Goal: Task Accomplishment & Management: Manage account settings

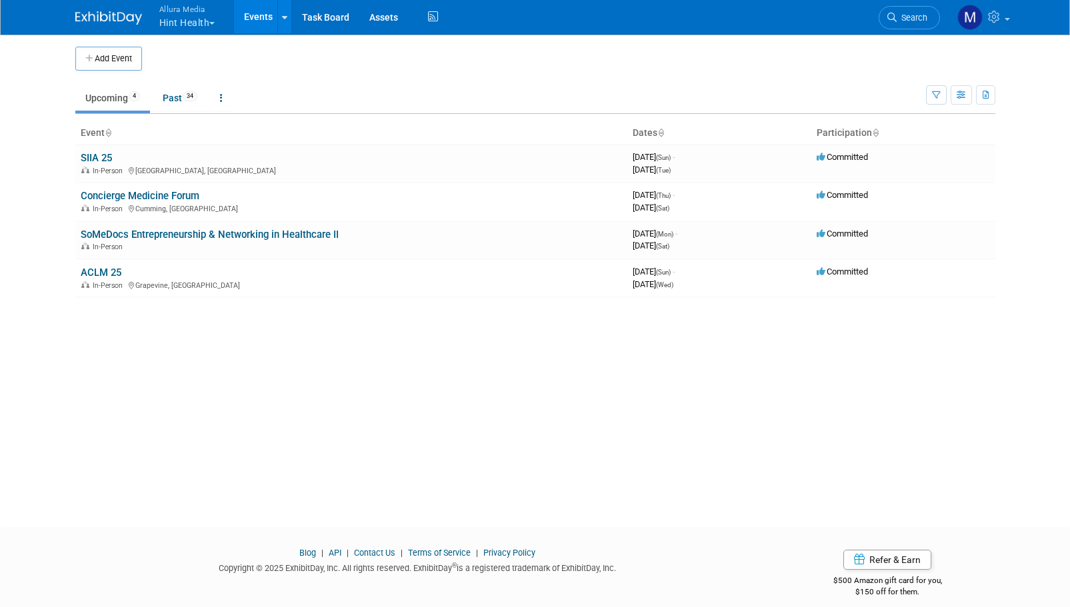
click at [211, 23] on button "Allura Media Hint Health" at bounding box center [195, 17] width 74 height 35
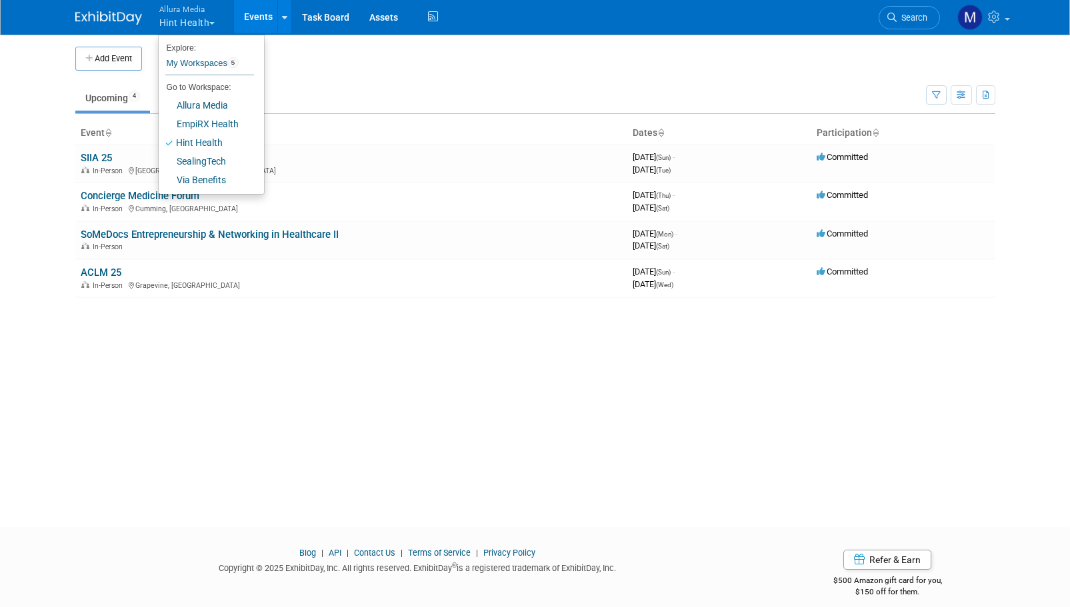
click at [730, 69] on td at bounding box center [546, 59] width 808 height 24
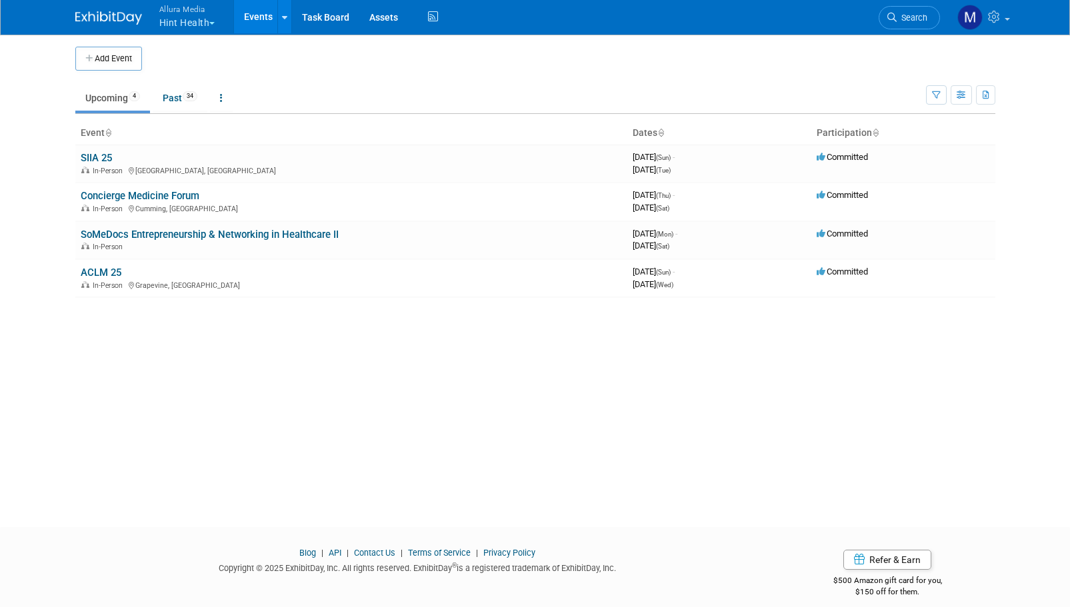
click at [208, 22] on button "Allura Media Hint Health" at bounding box center [195, 17] width 74 height 35
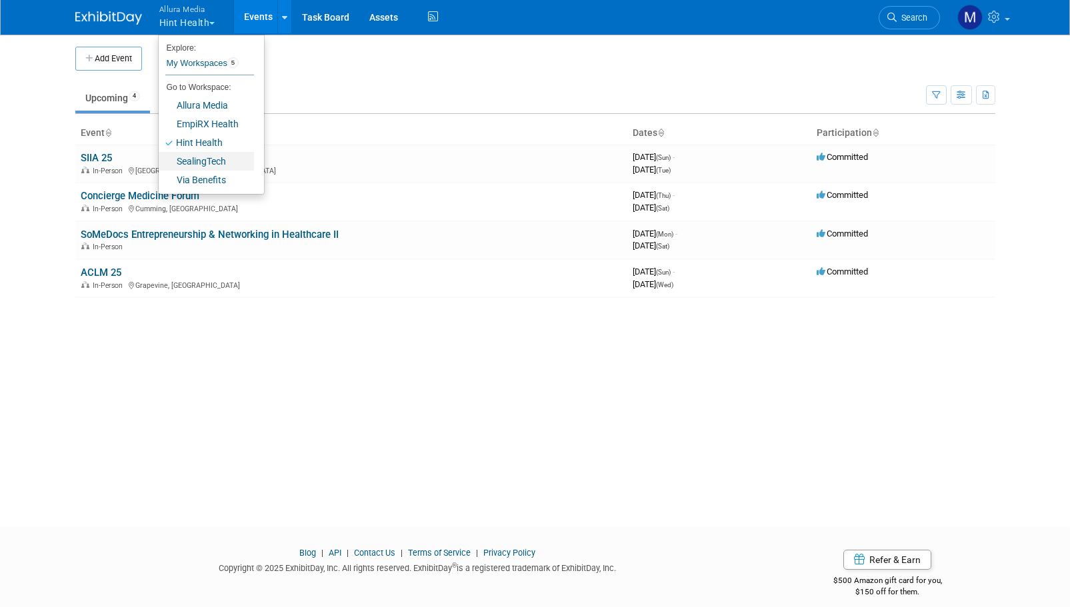
click at [209, 163] on link "SealingTech" at bounding box center [206, 161] width 95 height 19
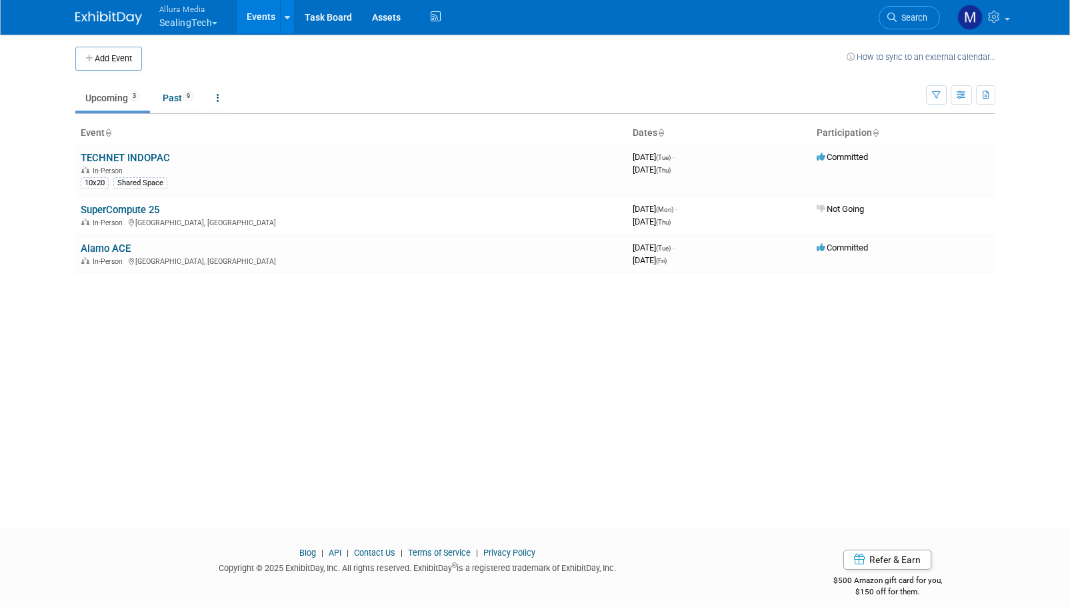
click at [183, 31] on button "Allura Media SealingTech" at bounding box center [196, 17] width 77 height 35
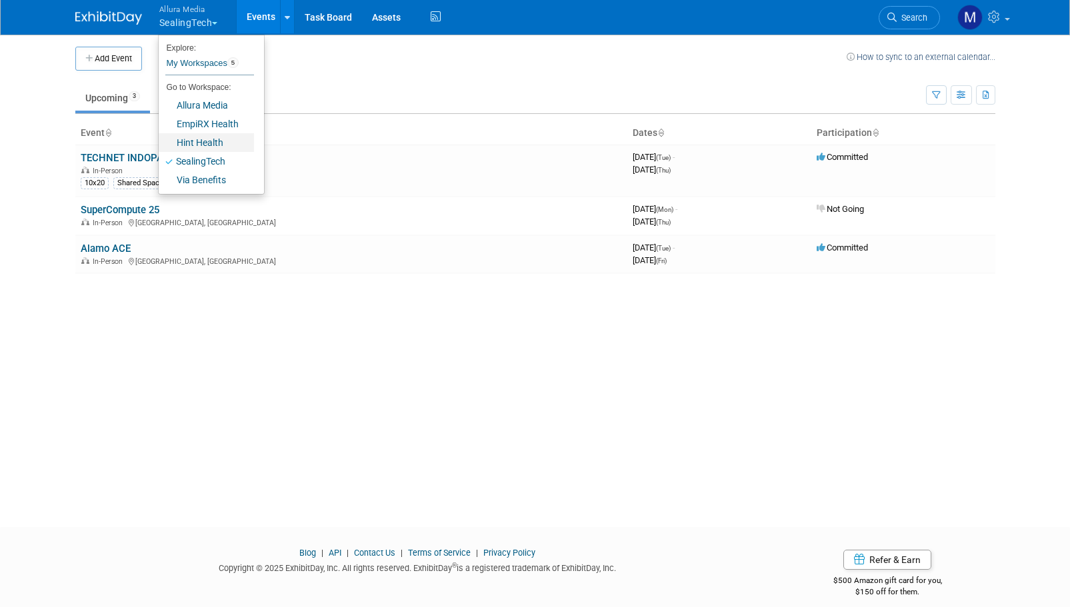
click at [214, 149] on link "Hint Health" at bounding box center [206, 142] width 95 height 19
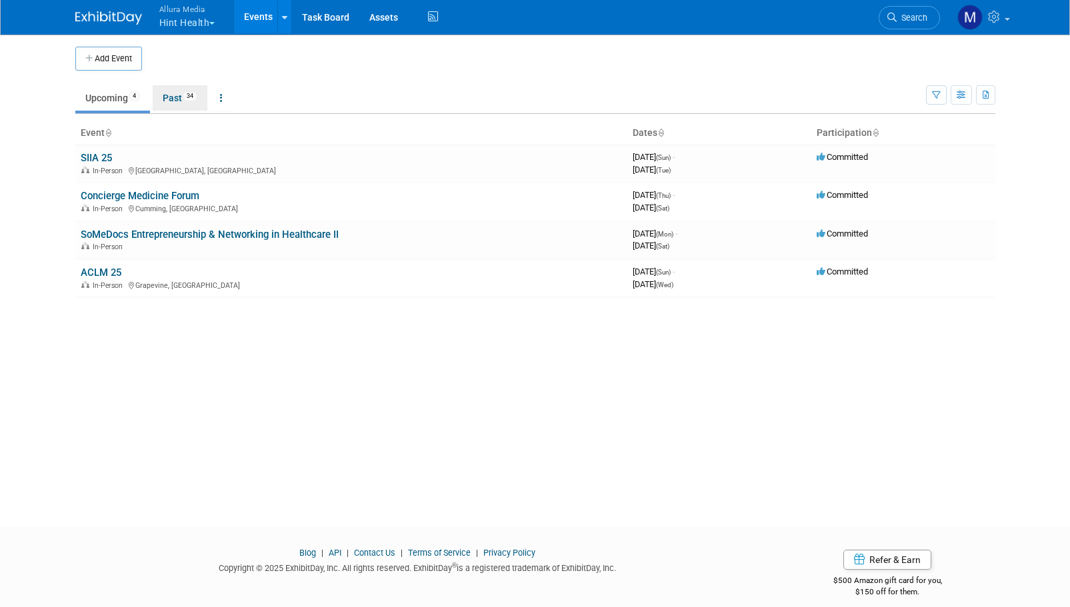
click at [164, 86] on link "Past 34" at bounding box center [180, 97] width 55 height 25
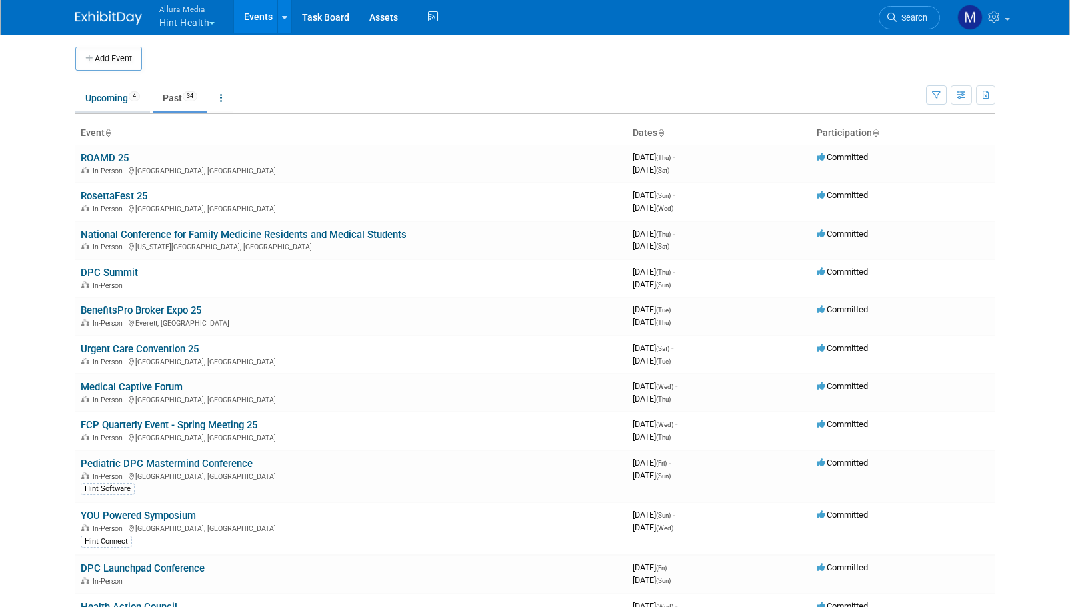
click at [91, 97] on link "Upcoming 4" at bounding box center [112, 97] width 75 height 25
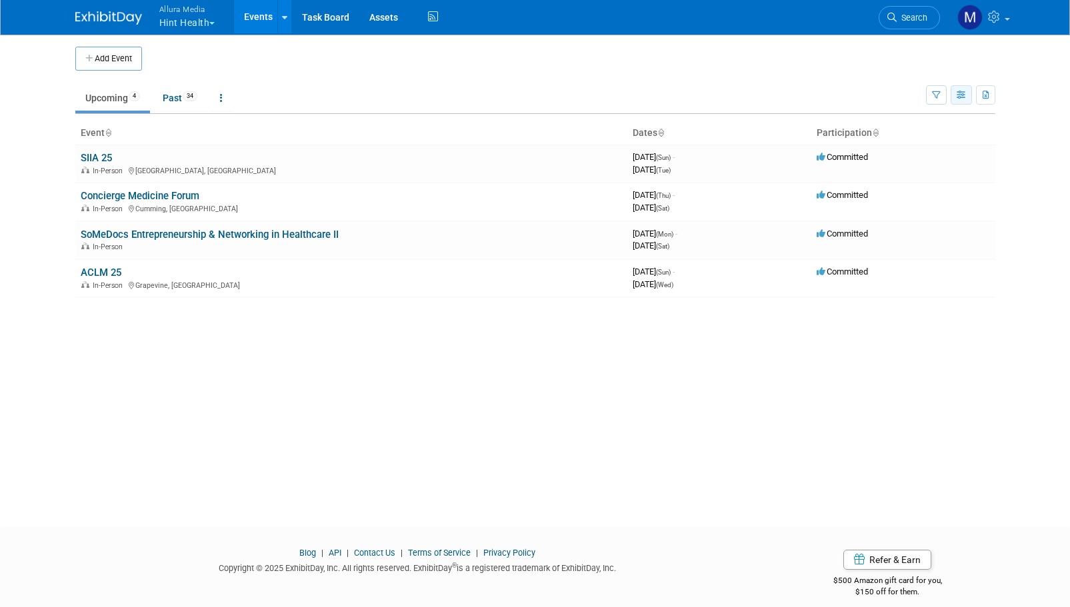
click at [957, 94] on icon "button" at bounding box center [961, 95] width 10 height 9
click at [884, 185] on link "Calendar View" at bounding box center [905, 182] width 112 height 19
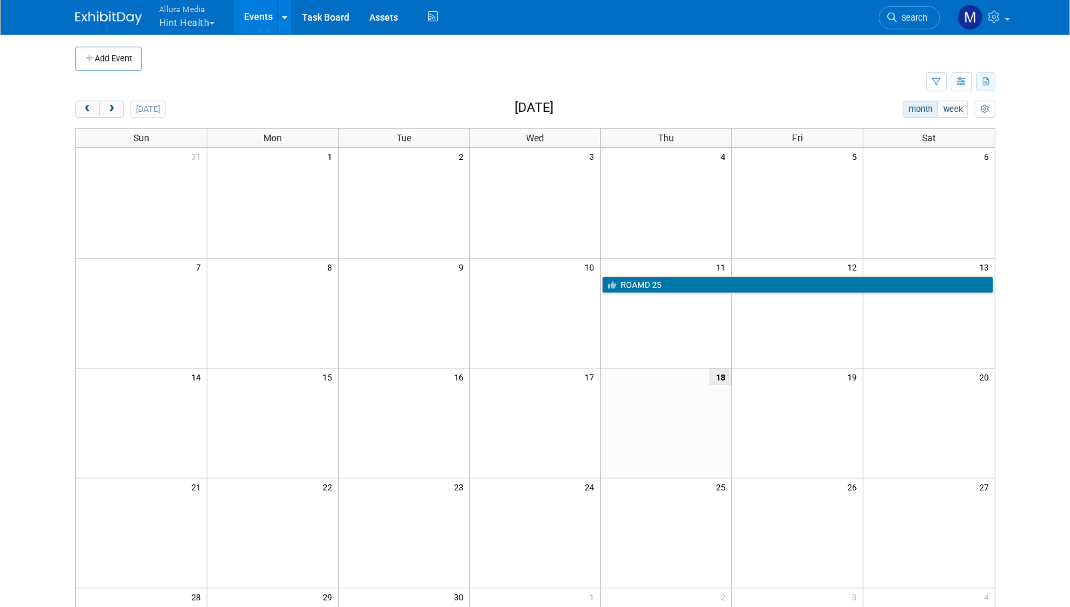
click at [994, 80] on button "button" at bounding box center [985, 81] width 19 height 19
click at [1024, 111] on body "Allura Media Hint Health Explore: My Workspaces 5 Go to Workspace: Allura Media…" at bounding box center [535, 303] width 1070 height 607
click at [930, 75] on button "button" at bounding box center [936, 81] width 21 height 19
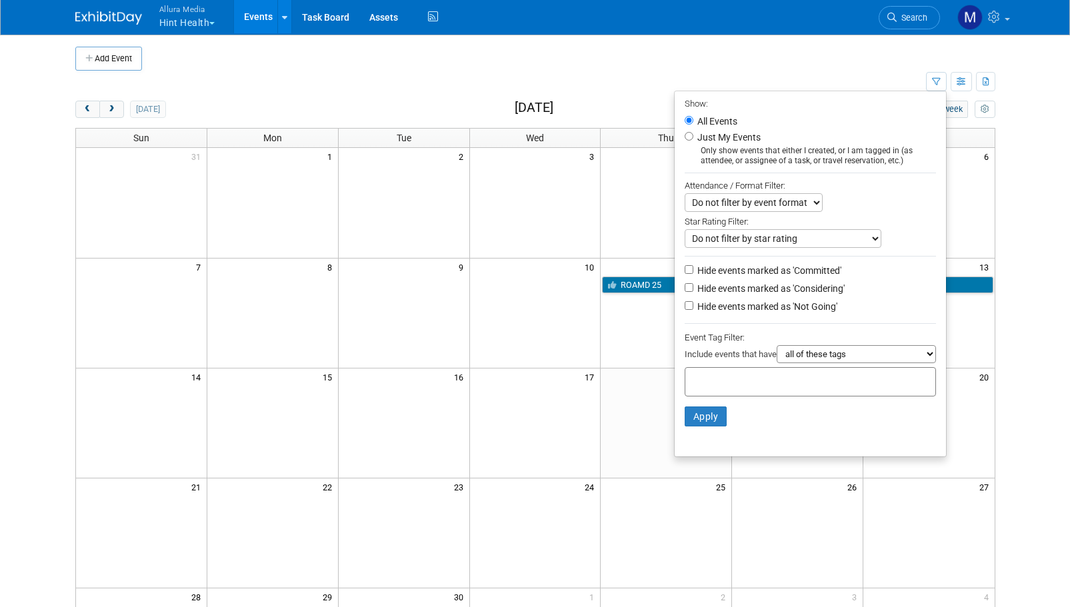
click at [817, 357] on select "all of these tags any one of these tags only and exactly these specific tags" at bounding box center [855, 354] width 159 height 18
click at [1035, 127] on body "Allura Media Hint Health Explore: My Workspaces 5 Go to Workspace: Allura Media…" at bounding box center [535, 303] width 1070 height 607
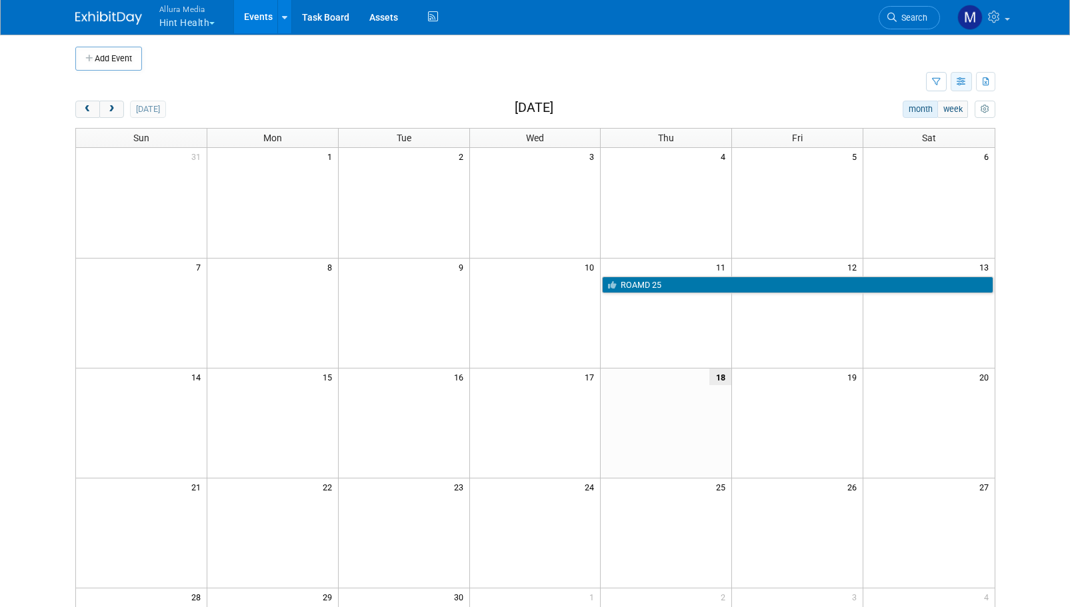
click at [967, 87] on button "button" at bounding box center [960, 81] width 21 height 19
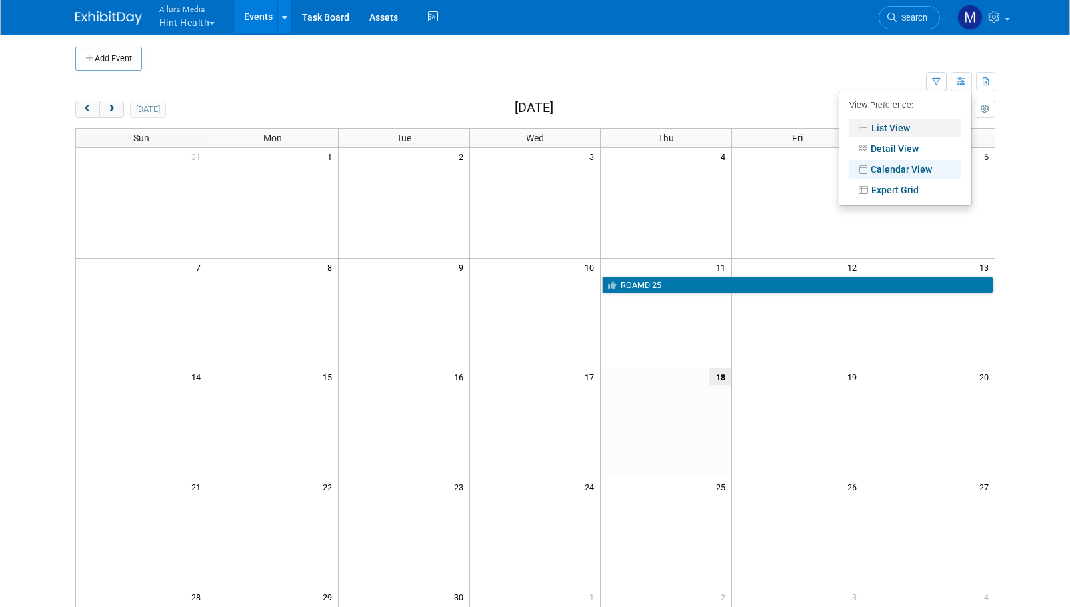
click at [884, 124] on link "List View" at bounding box center [905, 128] width 112 height 19
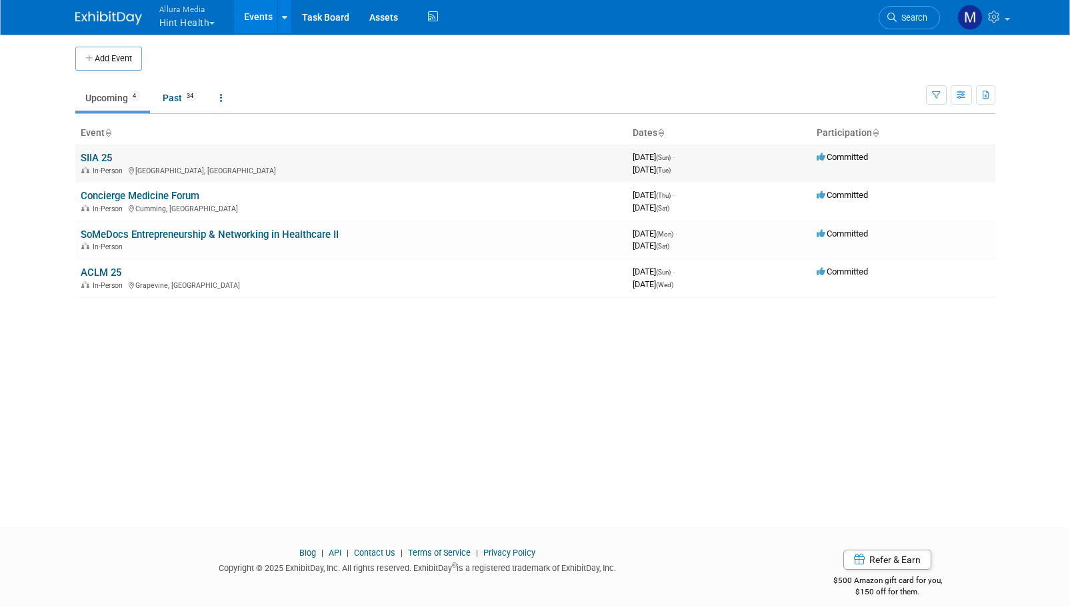
click at [89, 163] on link "SIIA 25" at bounding box center [96, 158] width 31 height 12
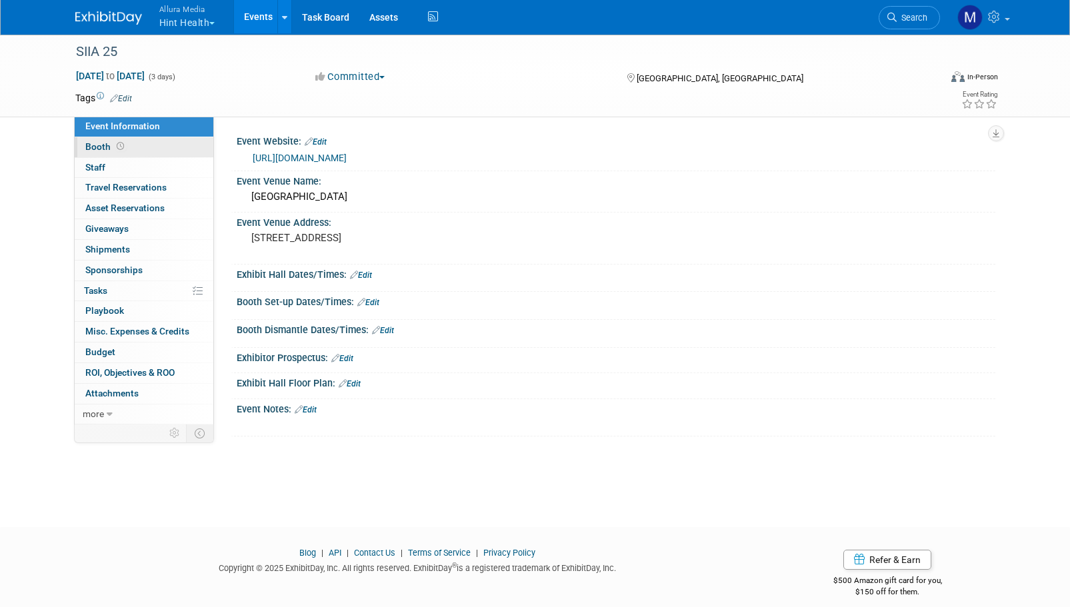
click at [130, 147] on link "Booth" at bounding box center [144, 147] width 139 height 20
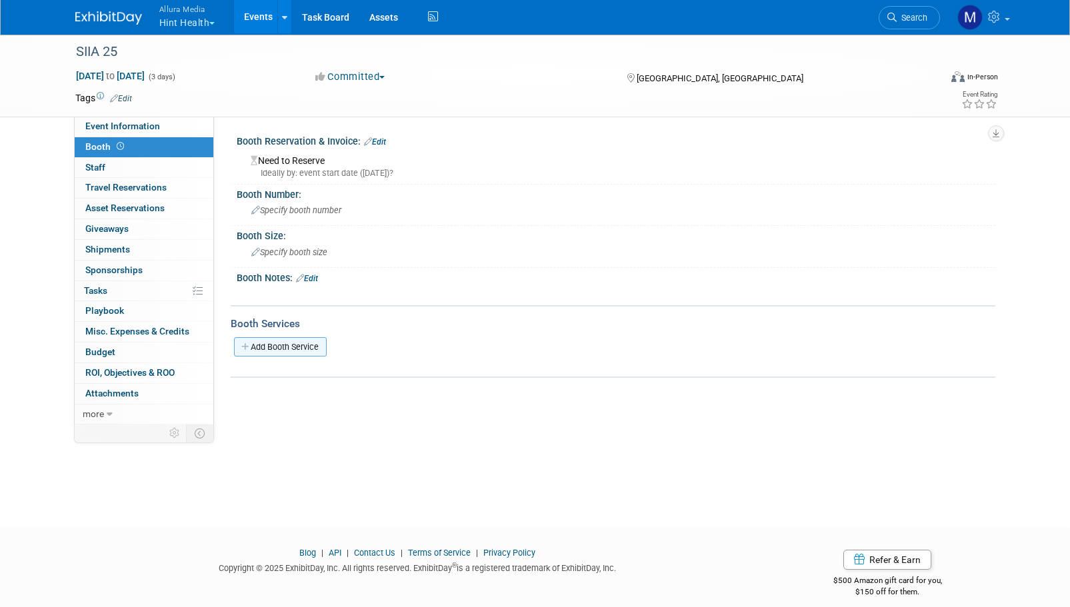
click at [273, 342] on link "Add Booth Service" at bounding box center [280, 346] width 93 height 19
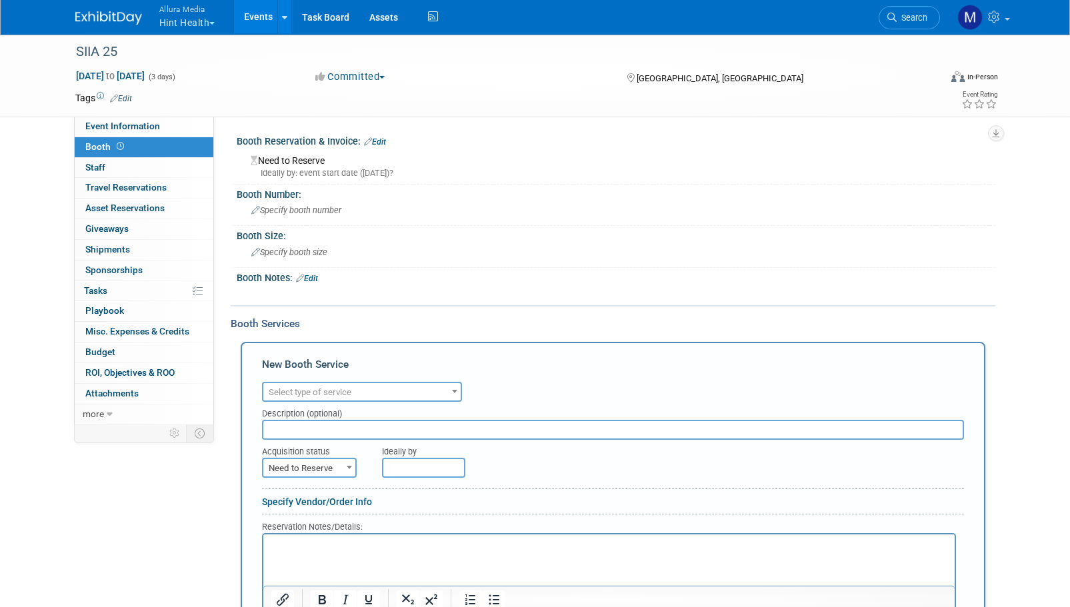
click at [344, 393] on span "Select type of service" at bounding box center [310, 392] width 83 height 10
click at [530, 246] on div "Specify booth size" at bounding box center [616, 252] width 738 height 21
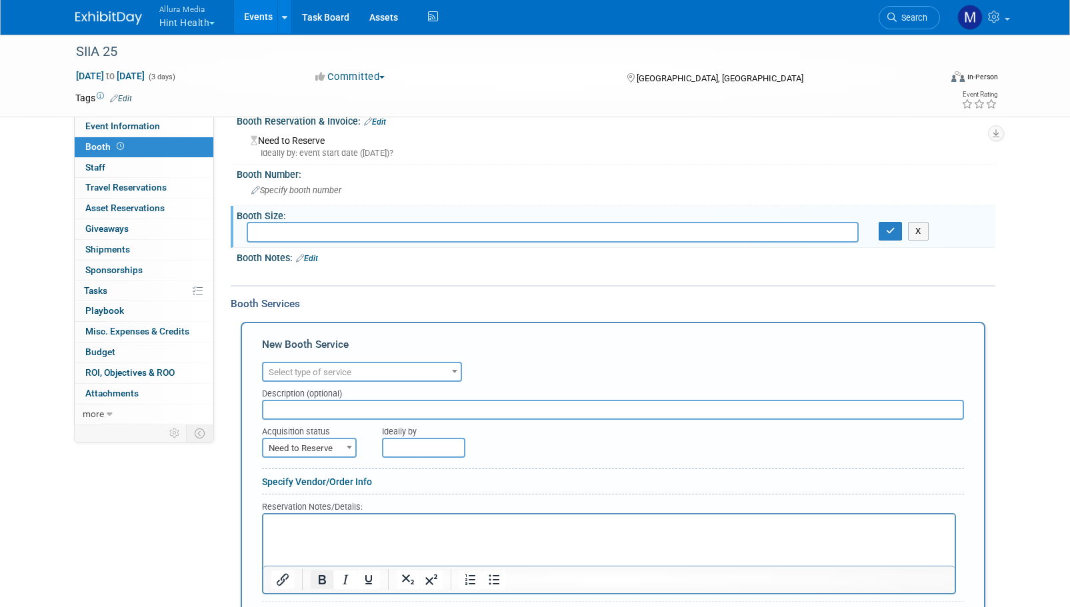
scroll to position [133, 0]
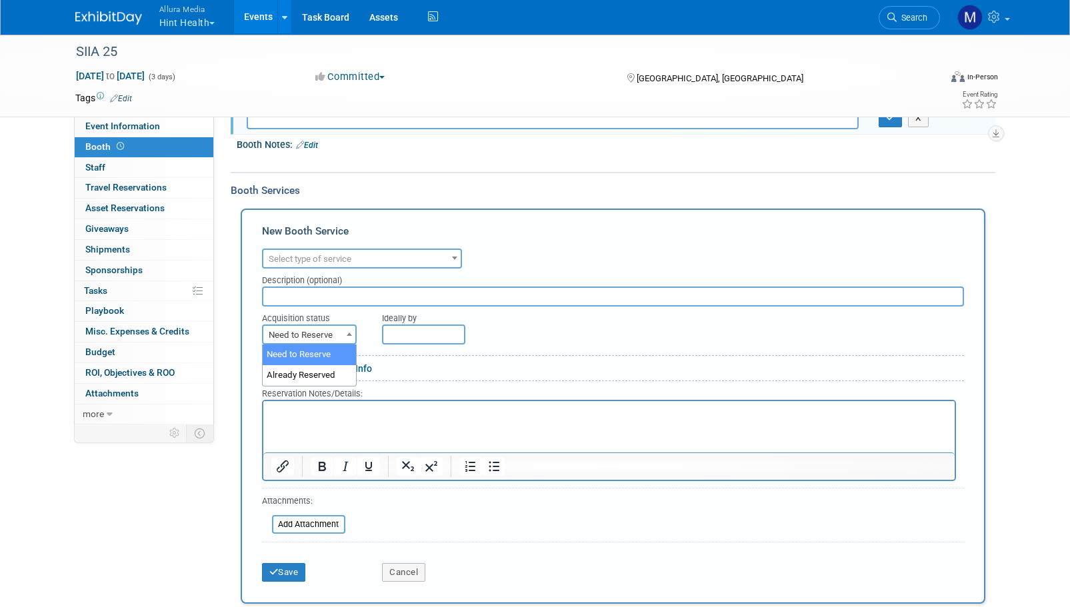
click at [301, 330] on span "Need to Reserve" at bounding box center [309, 335] width 92 height 19
click at [283, 418] on html at bounding box center [608, 409] width 691 height 18
select select "2"
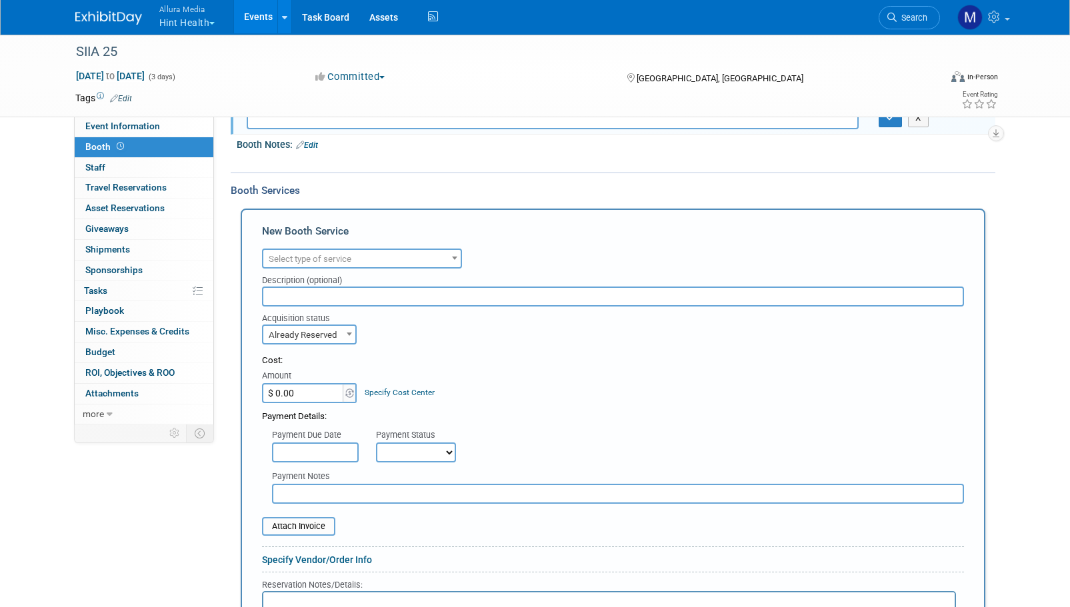
click at [295, 391] on input "$ 0.00" at bounding box center [303, 393] width 83 height 20
click at [101, 160] on link "0 Staff 0" at bounding box center [144, 168] width 139 height 20
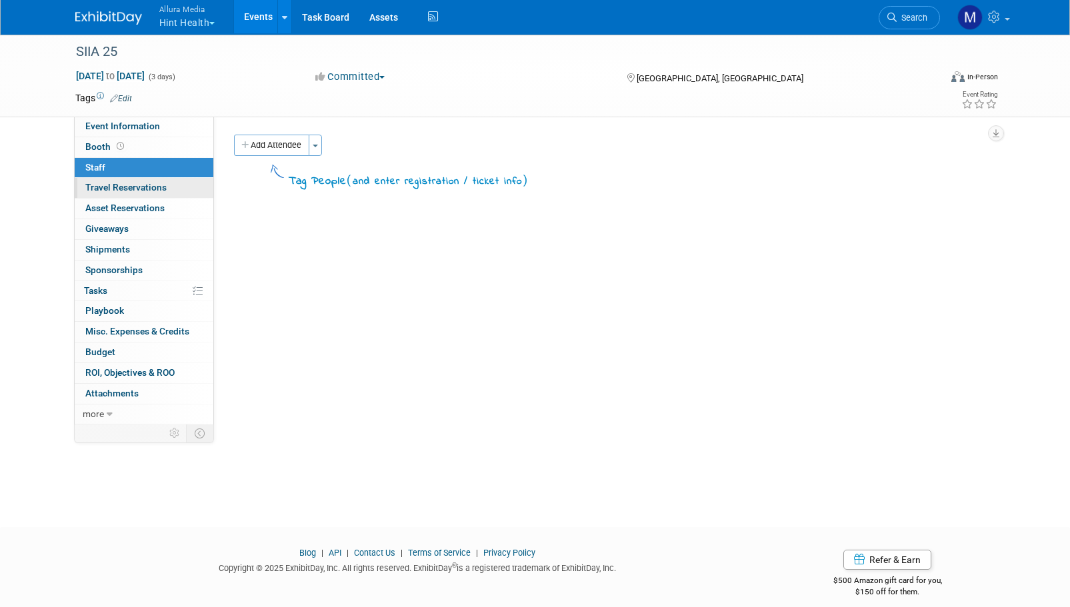
click at [139, 193] on span "Travel Reservations 0" at bounding box center [125, 187] width 81 height 11
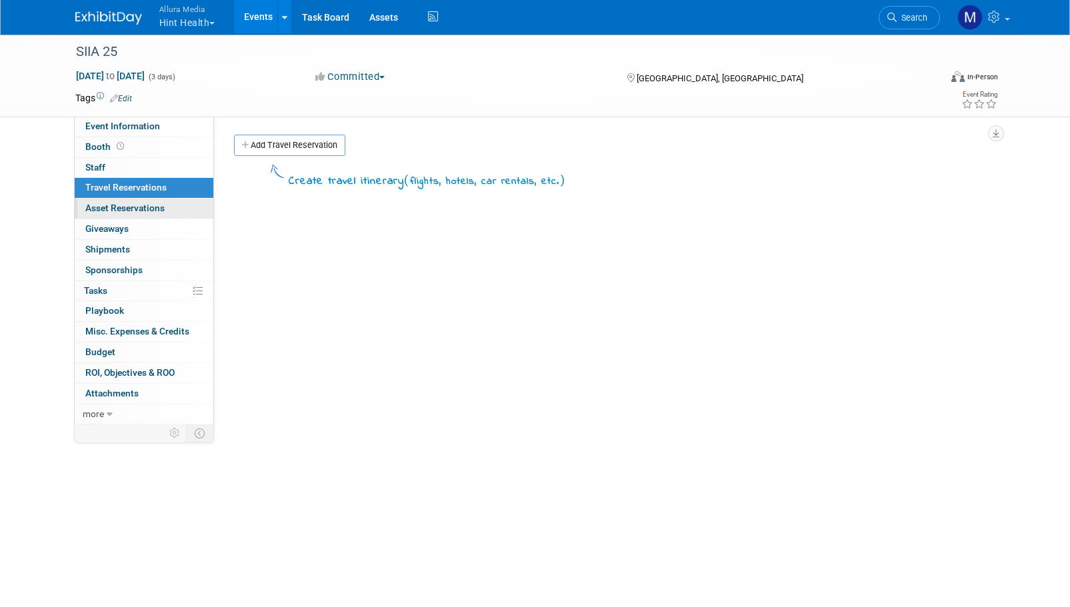
click at [145, 208] on span "Asset Reservations 0" at bounding box center [124, 208] width 79 height 11
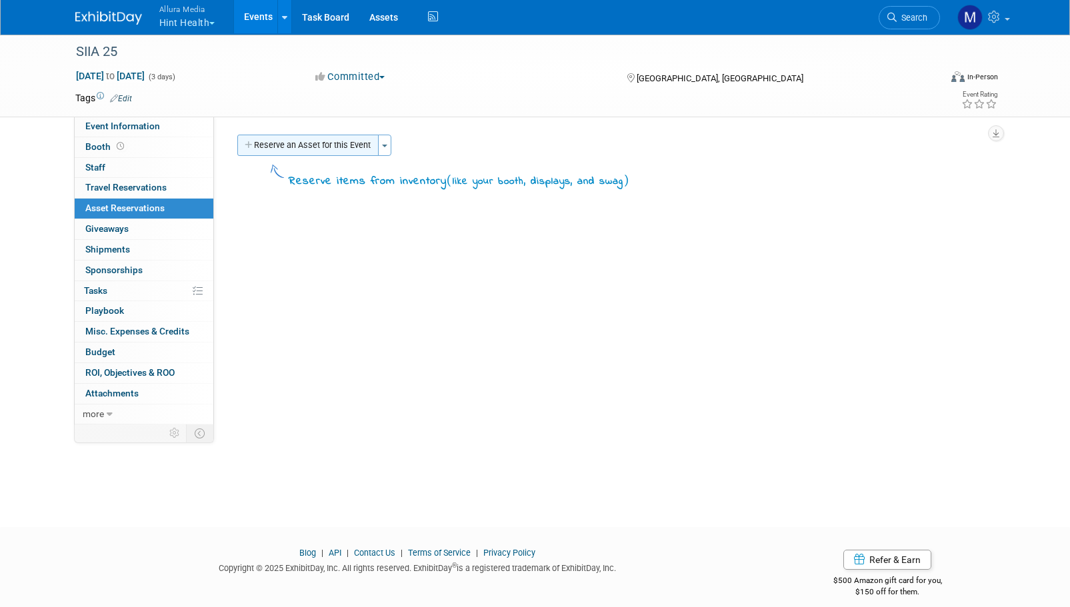
click at [314, 151] on button "Reserve an Asset for this Event" at bounding box center [307, 145] width 141 height 21
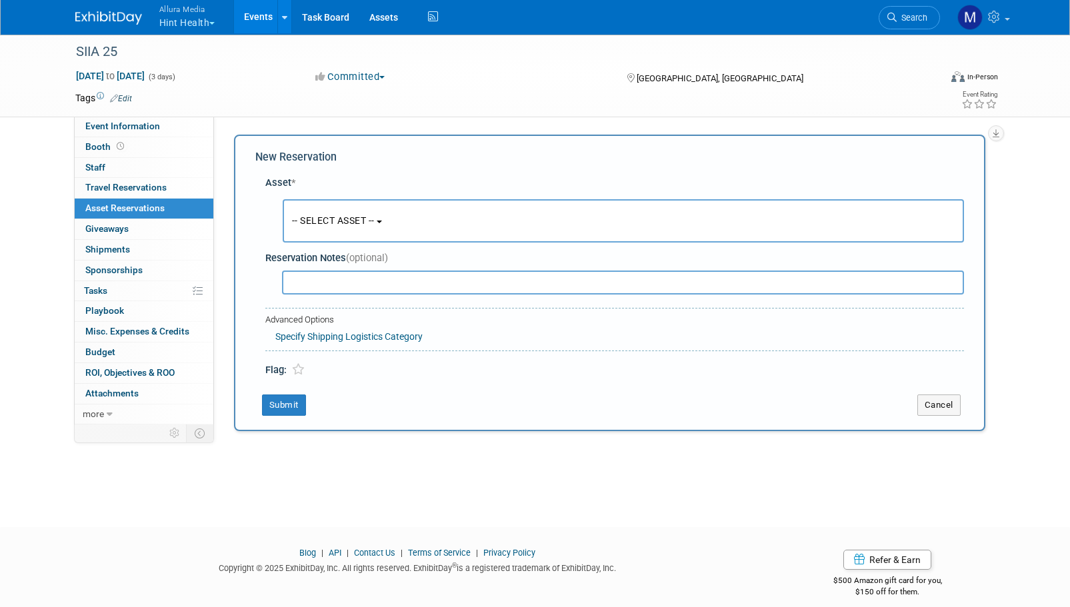
scroll to position [13, 0]
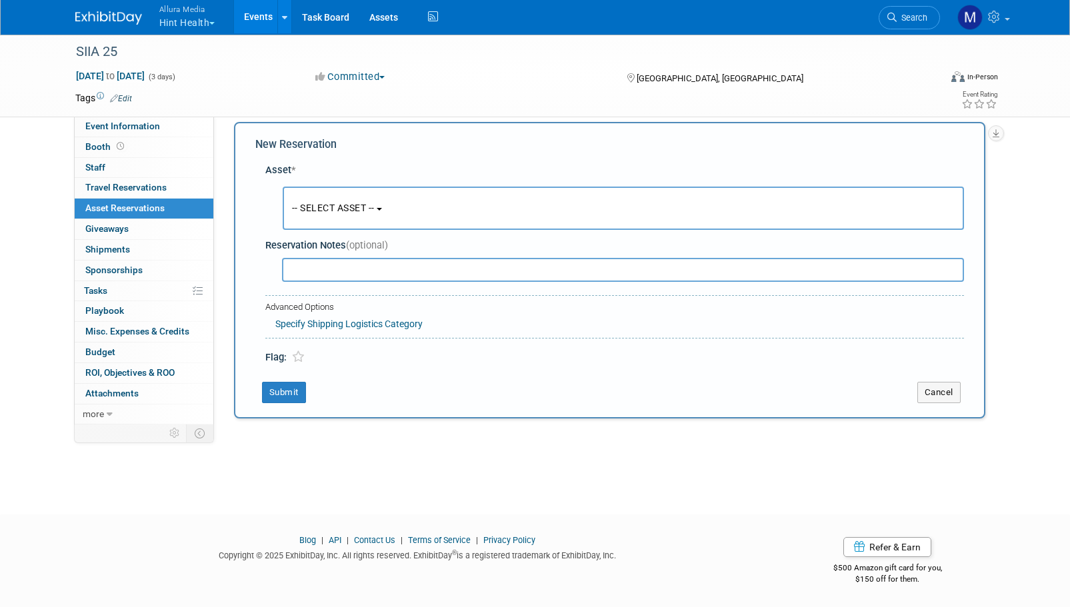
click at [386, 188] on button "-- SELECT ASSET --" at bounding box center [623, 208] width 681 height 43
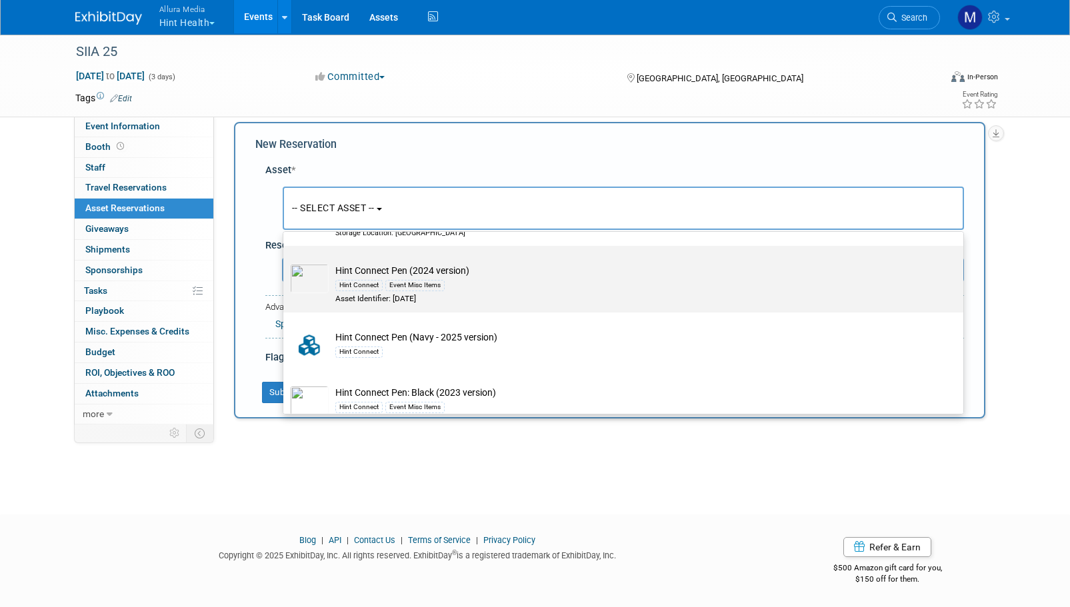
scroll to position [1866, 0]
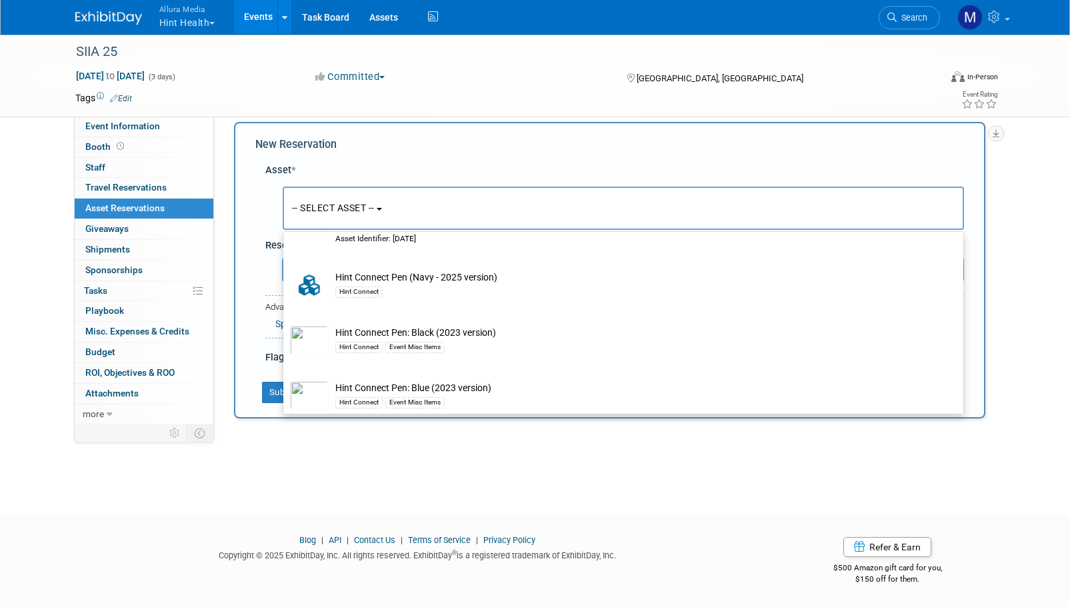
click at [1031, 269] on div "SIIA 25 Oct 12, 2025 to Oct 14, 2025 (3 days) Oct 12, 2025 to Oct 14, 2025 Comm…" at bounding box center [535, 256] width 1070 height 470
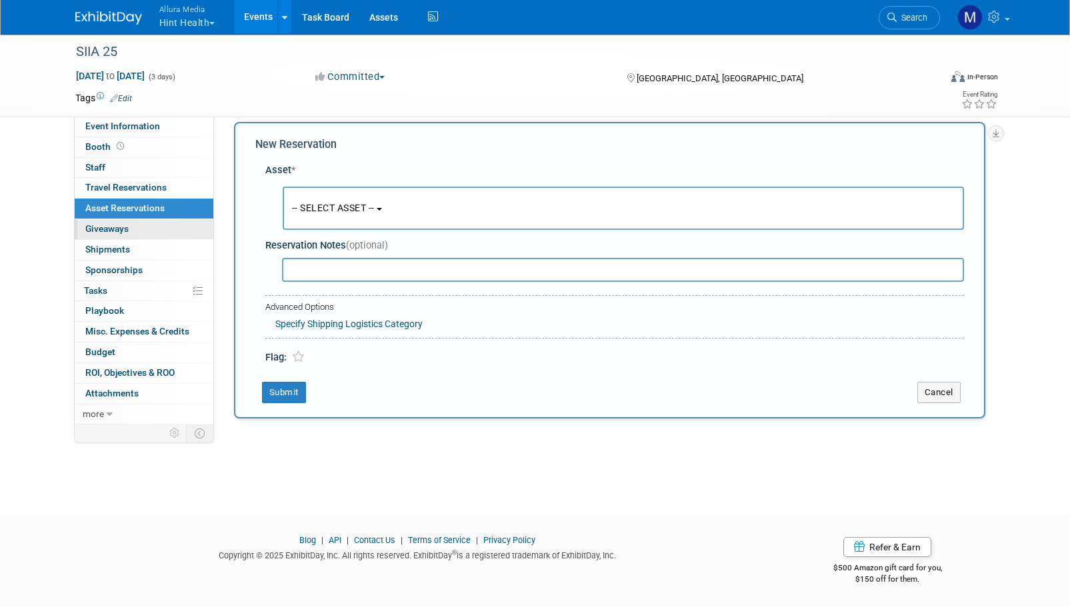
click at [137, 227] on link "0 Giveaways 0" at bounding box center [144, 229] width 139 height 20
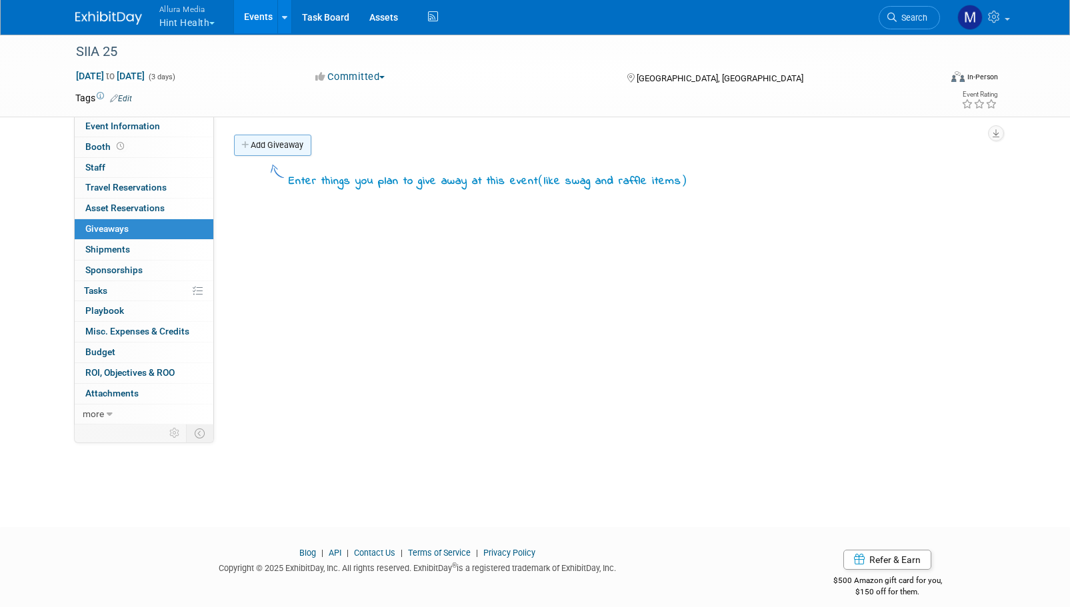
click at [259, 135] on link "Add Giveaway" at bounding box center [272, 145] width 77 height 21
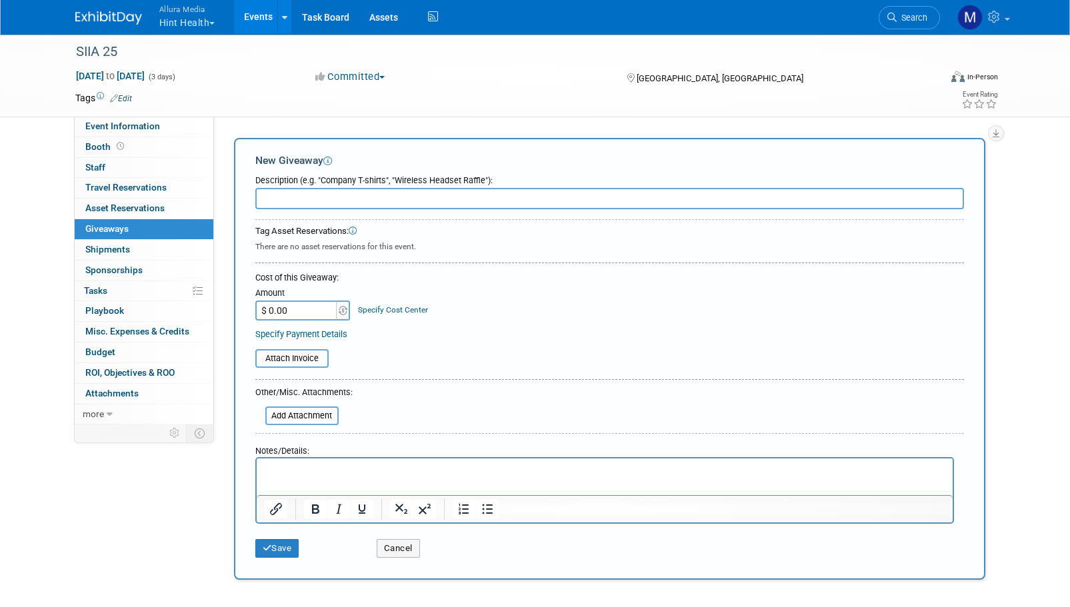
click at [293, 311] on input "$ 0.00" at bounding box center [296, 311] width 83 height 20
click at [317, 199] on input "text" at bounding box center [609, 198] width 708 height 21
click at [131, 253] on link "0 Shipments 0" at bounding box center [144, 250] width 139 height 20
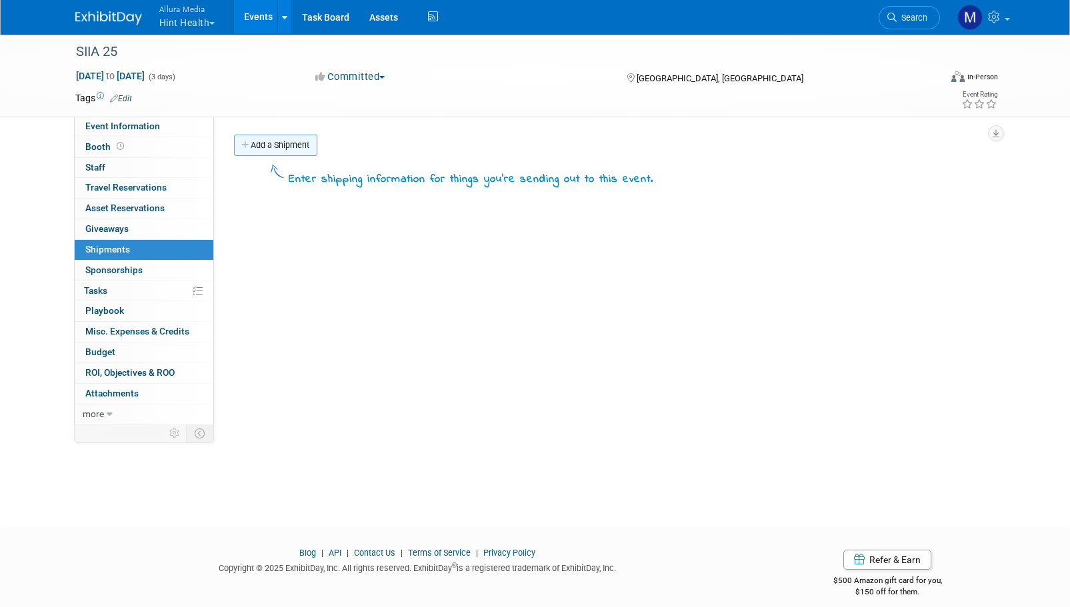
click at [305, 144] on link "Add a Shipment" at bounding box center [275, 145] width 83 height 21
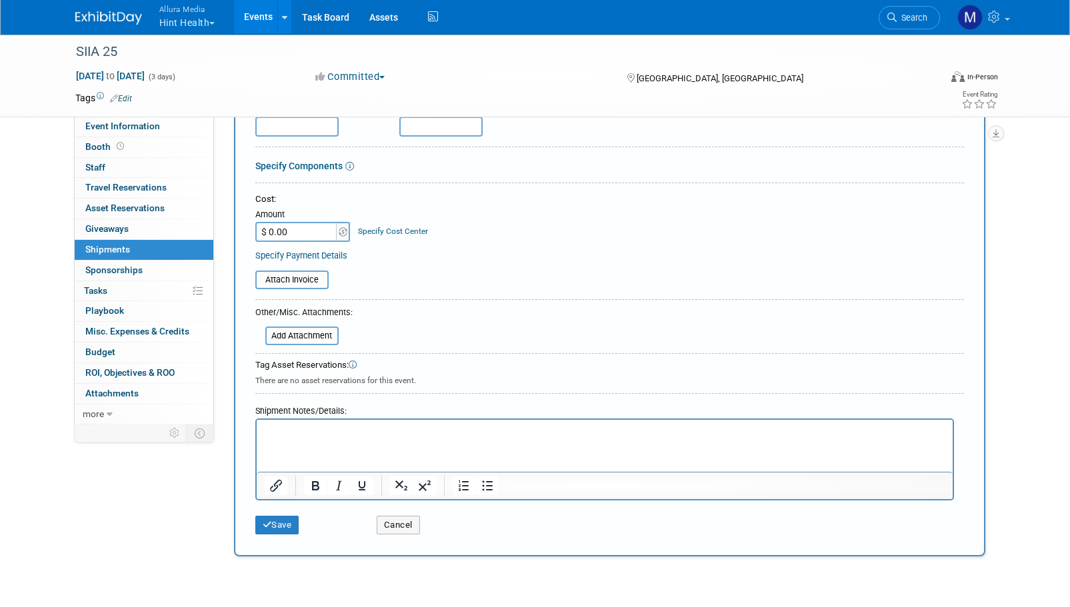
scroll to position [200, 0]
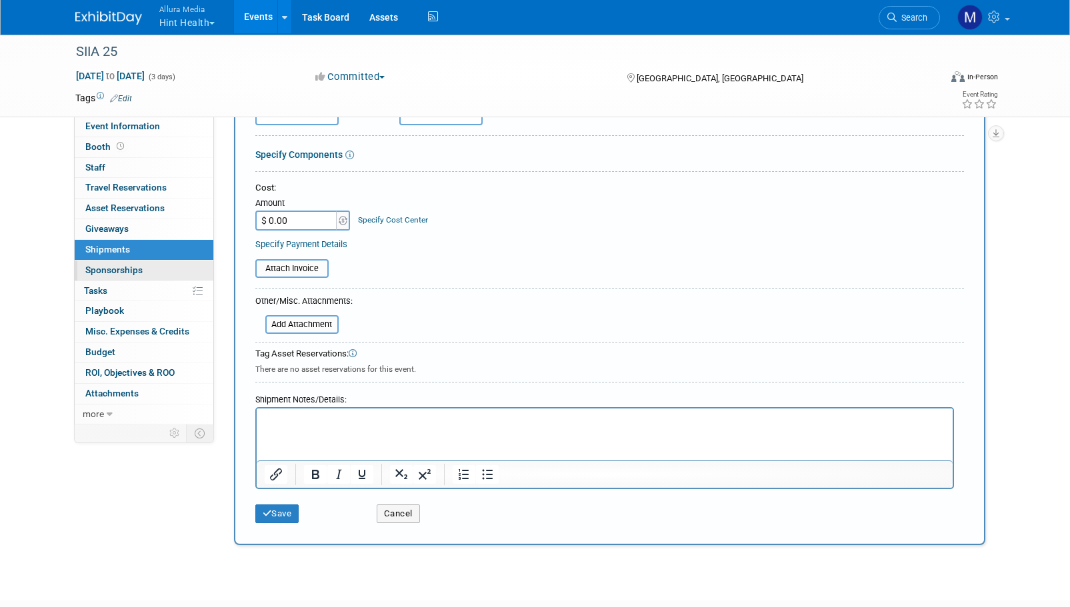
click at [111, 267] on span "Sponsorships 0" at bounding box center [113, 270] width 57 height 11
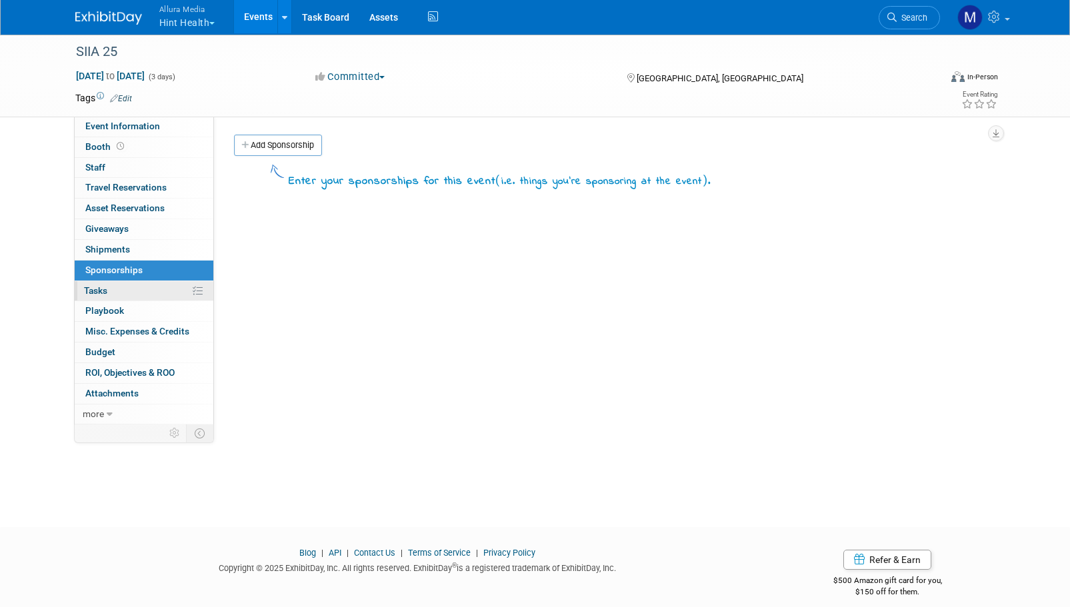
click at [91, 289] on span "Tasks 0%" at bounding box center [95, 290] width 23 height 11
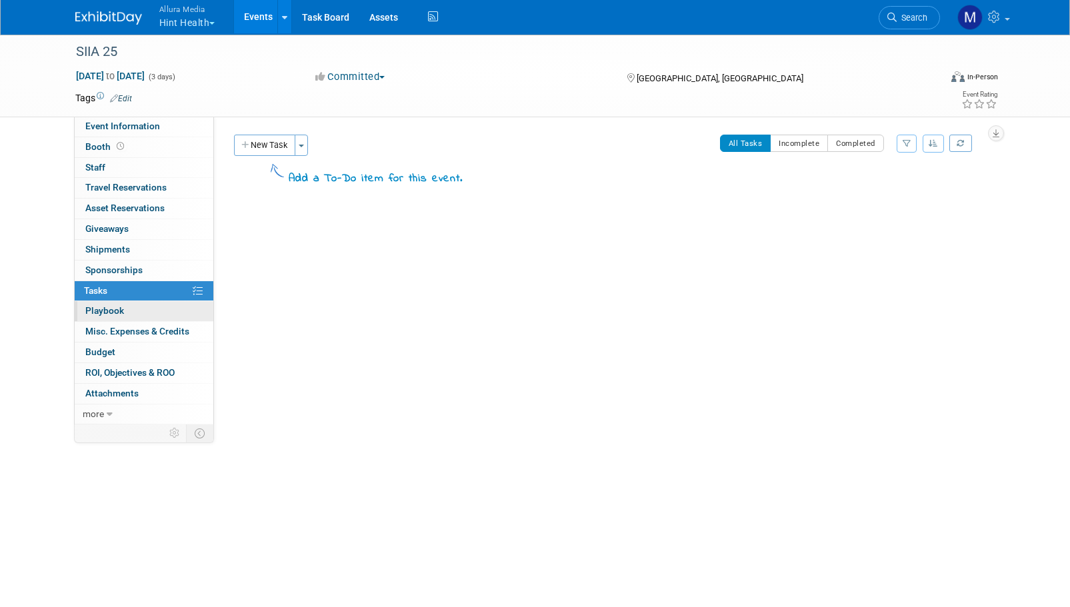
click at [143, 309] on link "0 Playbook 0" at bounding box center [144, 311] width 139 height 20
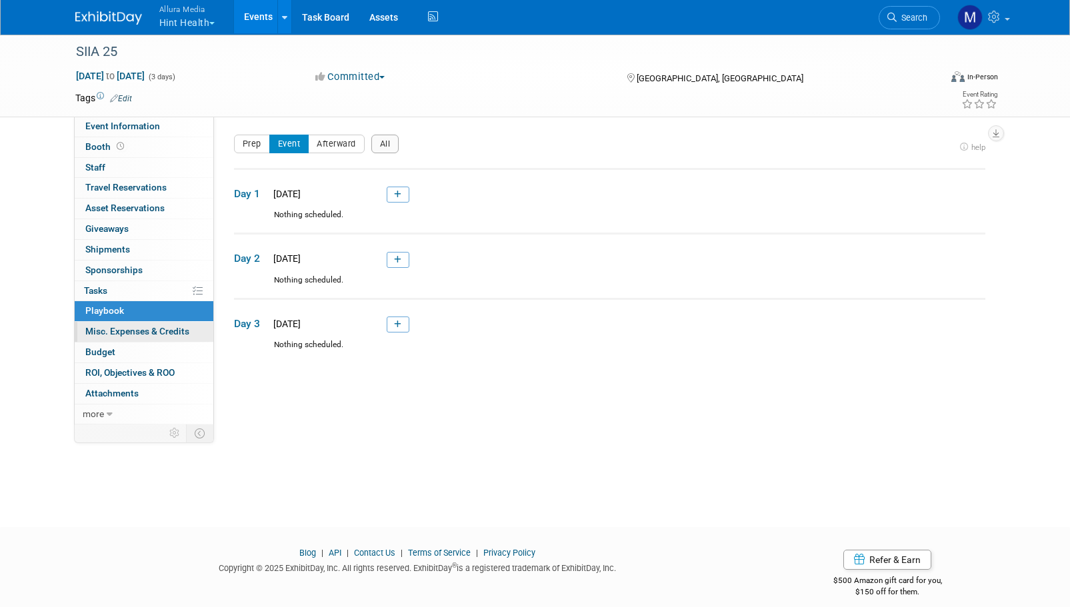
click at [146, 327] on span "Misc. Expenses & Credits 0" at bounding box center [137, 331] width 104 height 11
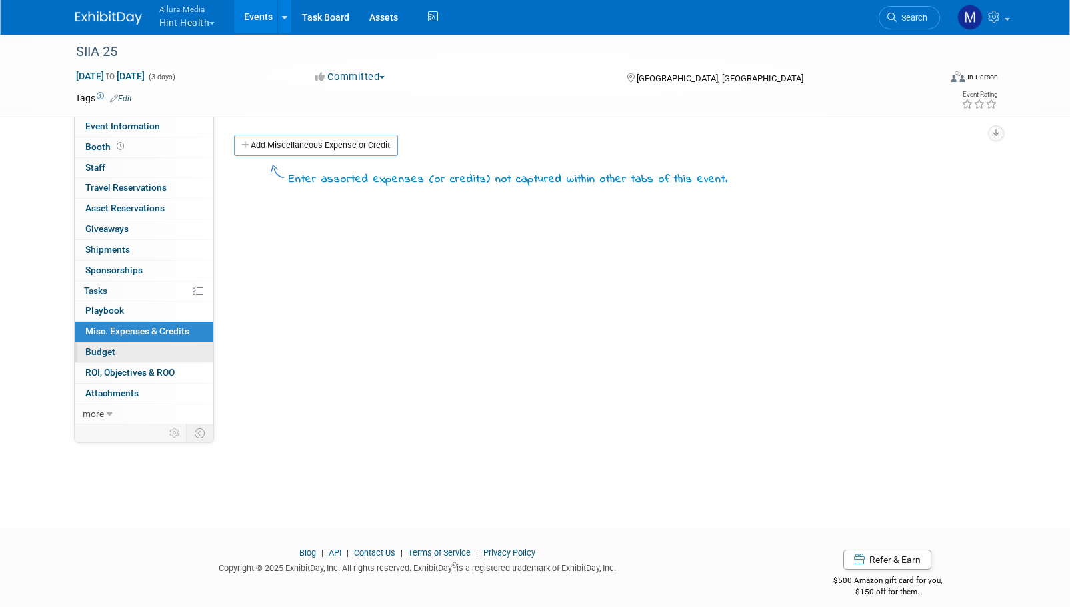
click at [93, 353] on span "Budget" at bounding box center [100, 352] width 30 height 11
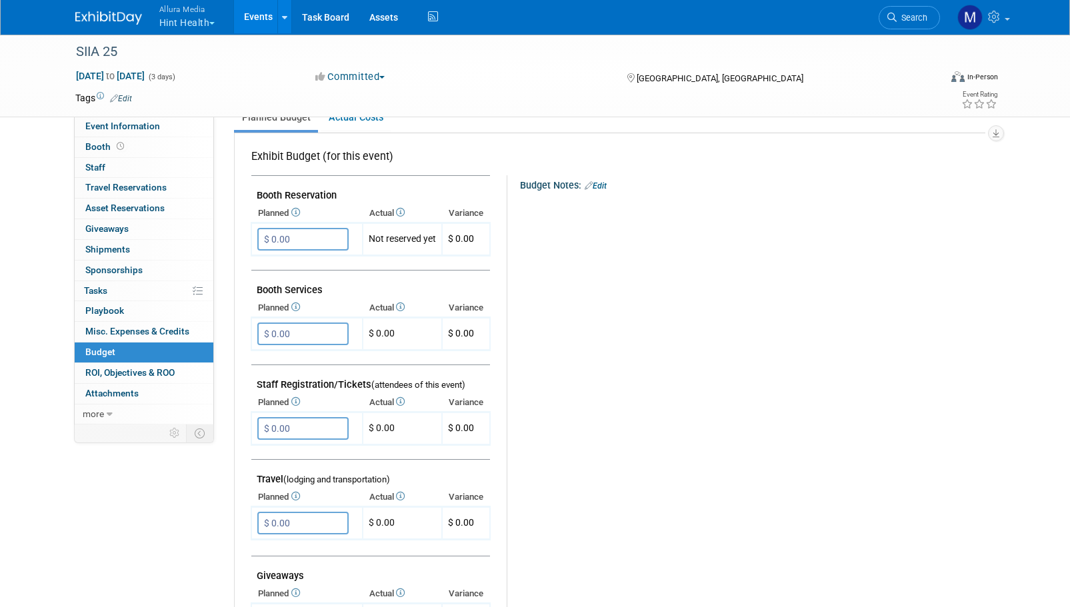
scroll to position [267, 0]
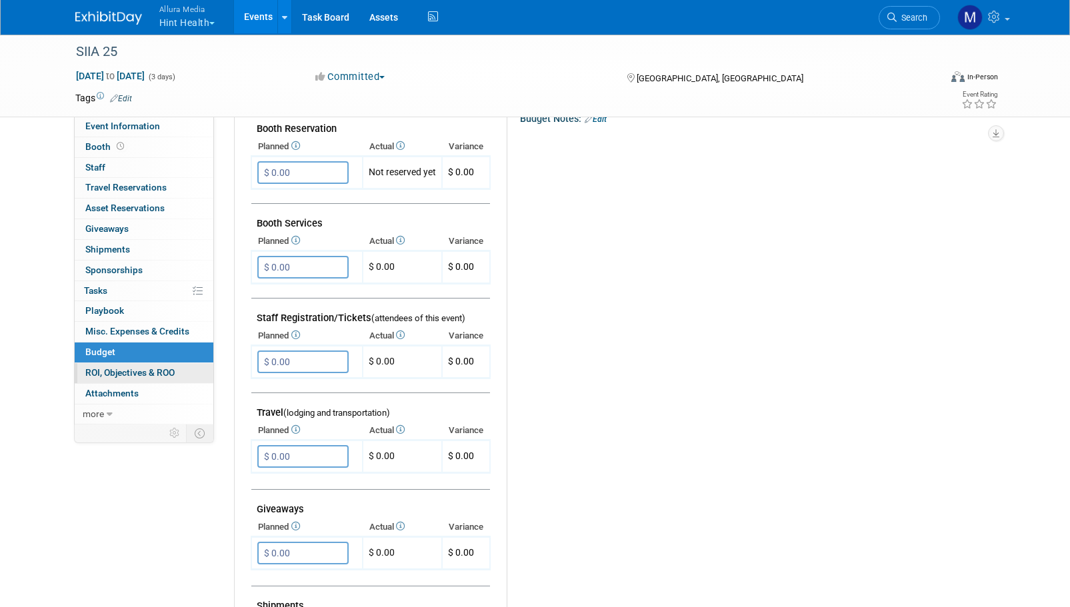
click at [135, 371] on span "ROI, Objectives & ROO 0" at bounding box center [129, 372] width 89 height 11
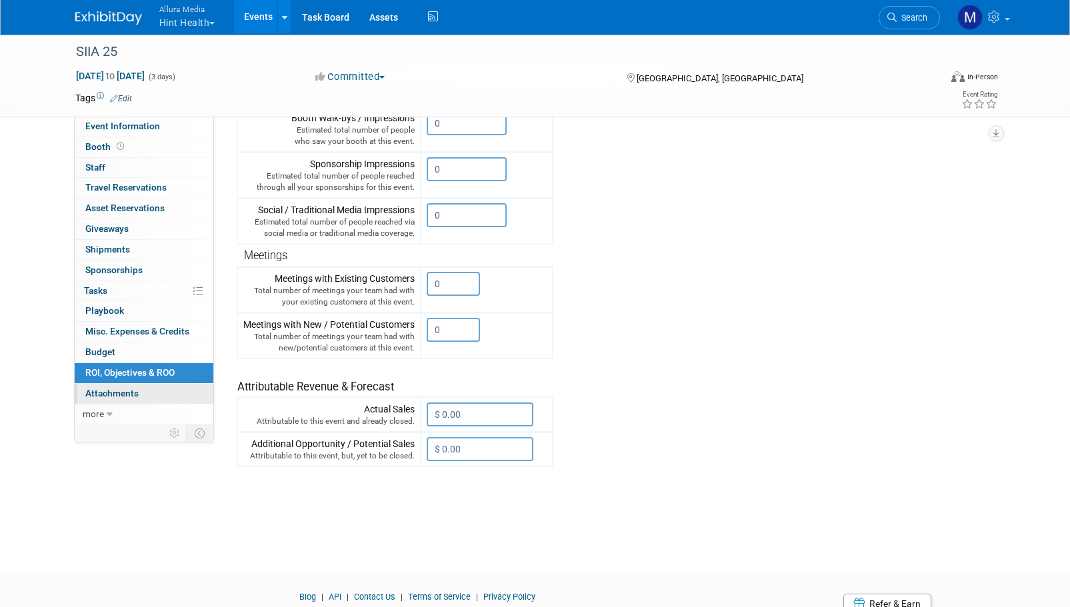
click at [120, 390] on span "Attachments 0" at bounding box center [111, 393] width 53 height 11
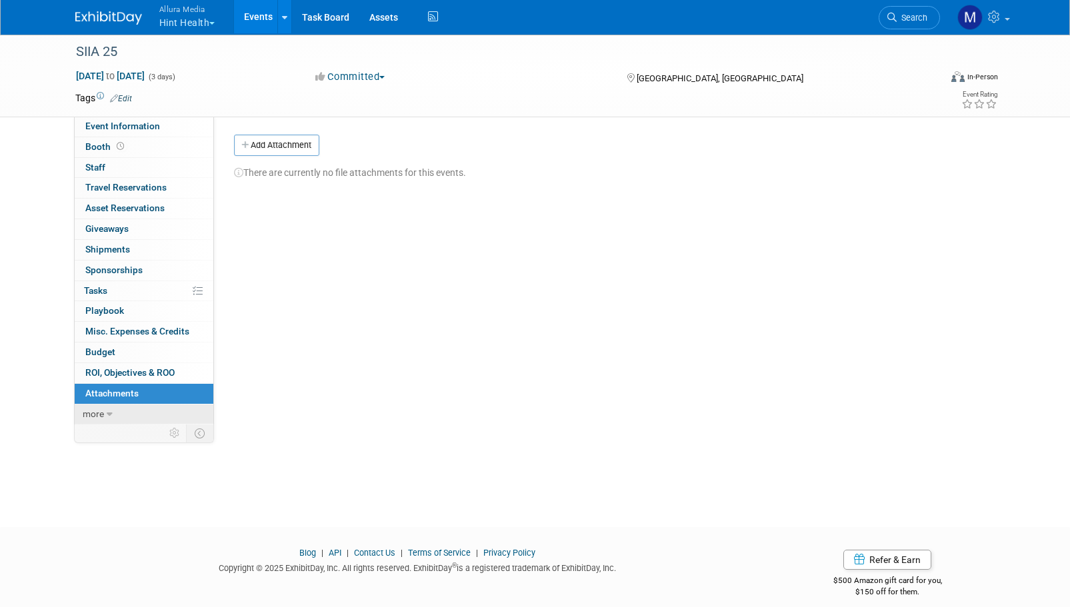
click at [113, 408] on link "more" at bounding box center [144, 414] width 139 height 20
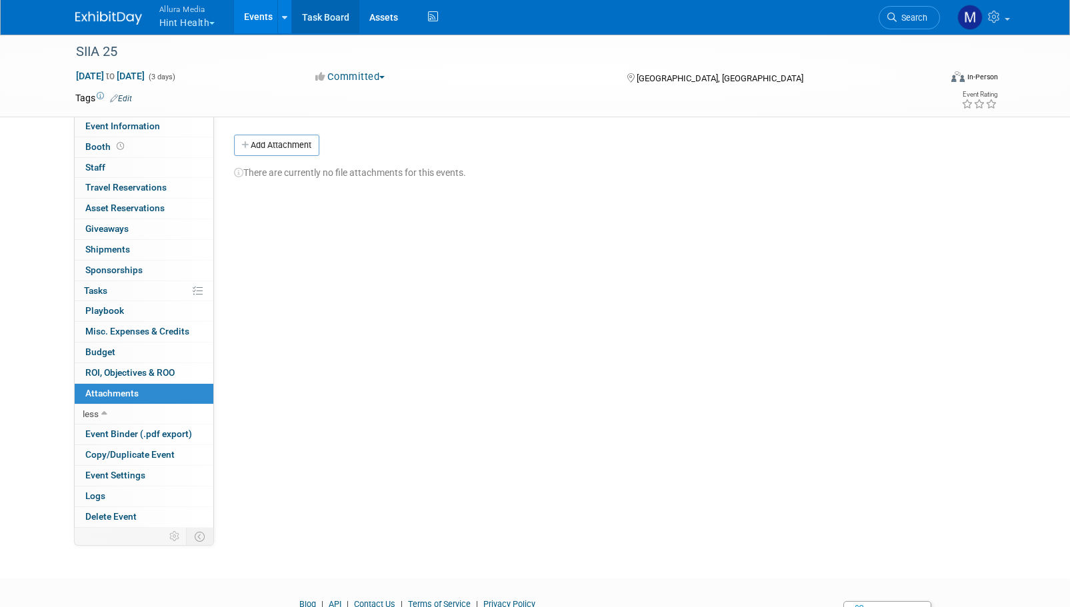
click at [340, 15] on link "Task Board" at bounding box center [325, 16] width 67 height 33
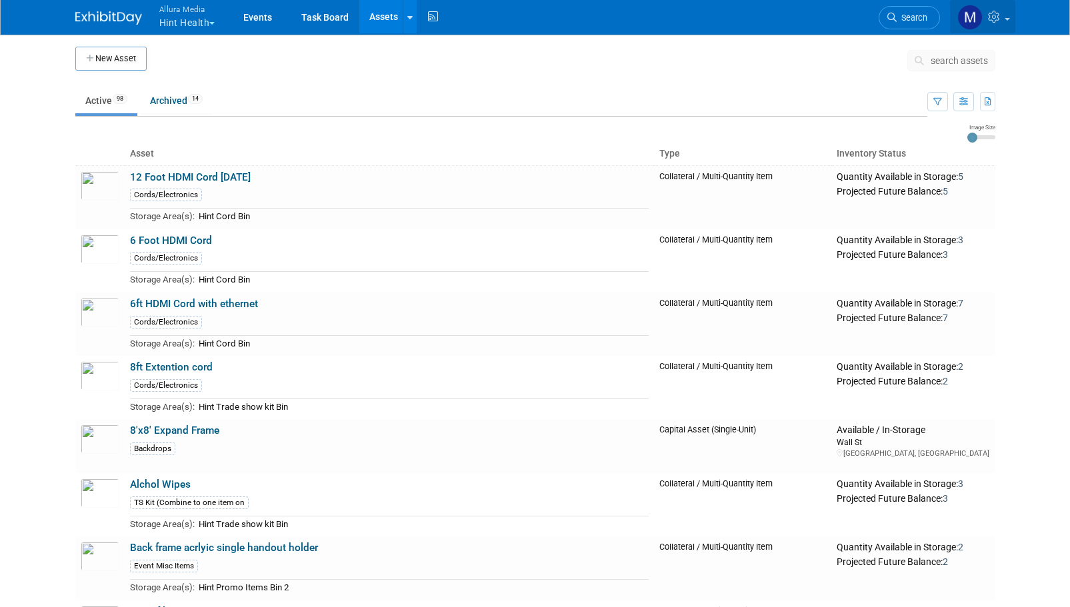
click at [999, 17] on icon at bounding box center [995, 17] width 15 height 12
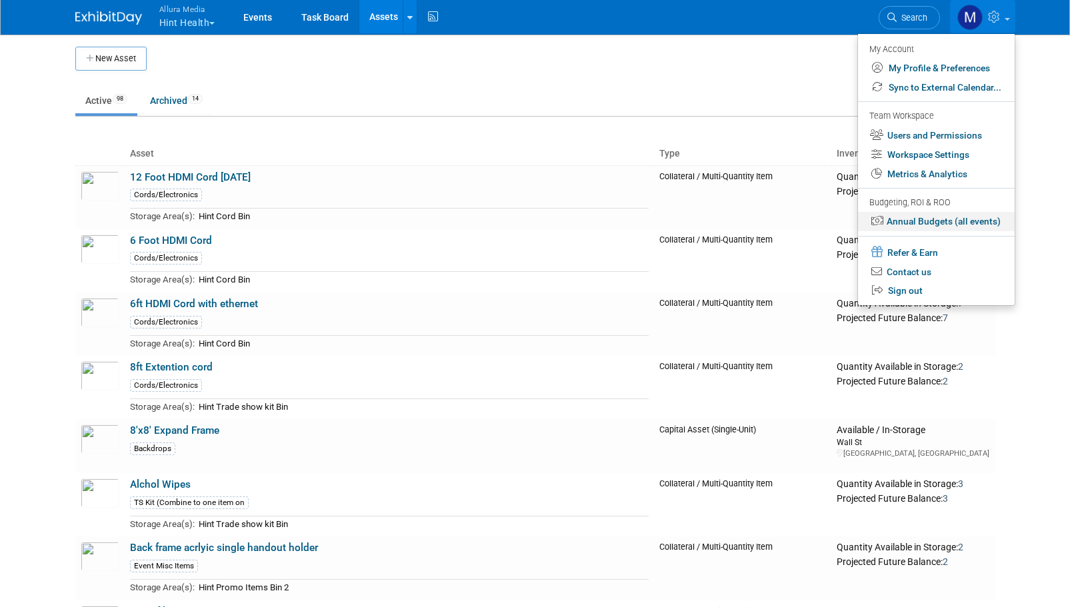
click at [922, 218] on link "Annual Budgets (all events)" at bounding box center [936, 221] width 157 height 19
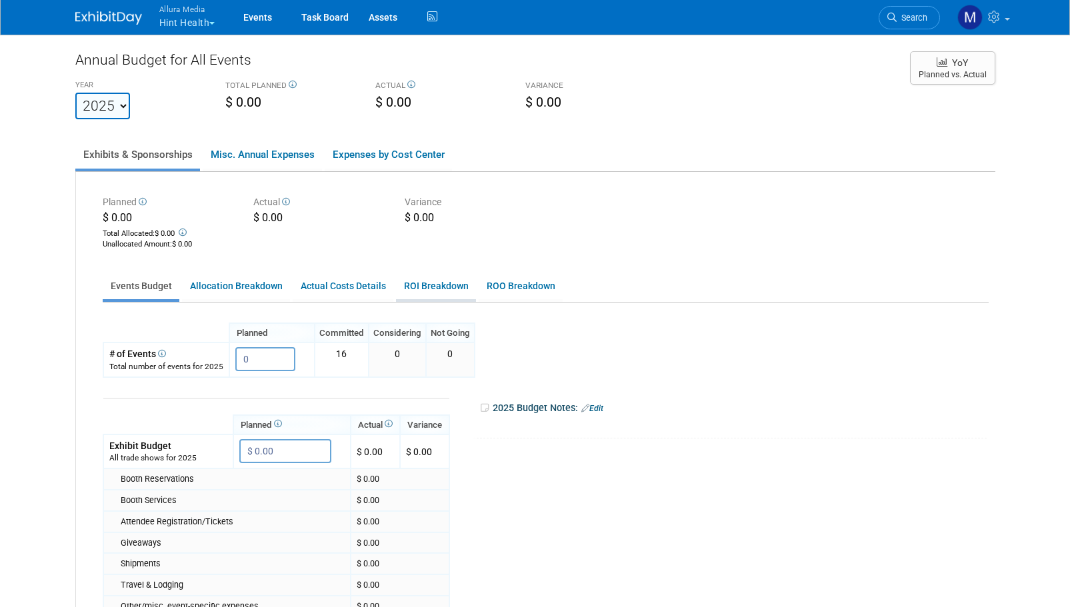
click at [412, 291] on link "ROI Breakdown" at bounding box center [436, 286] width 80 height 26
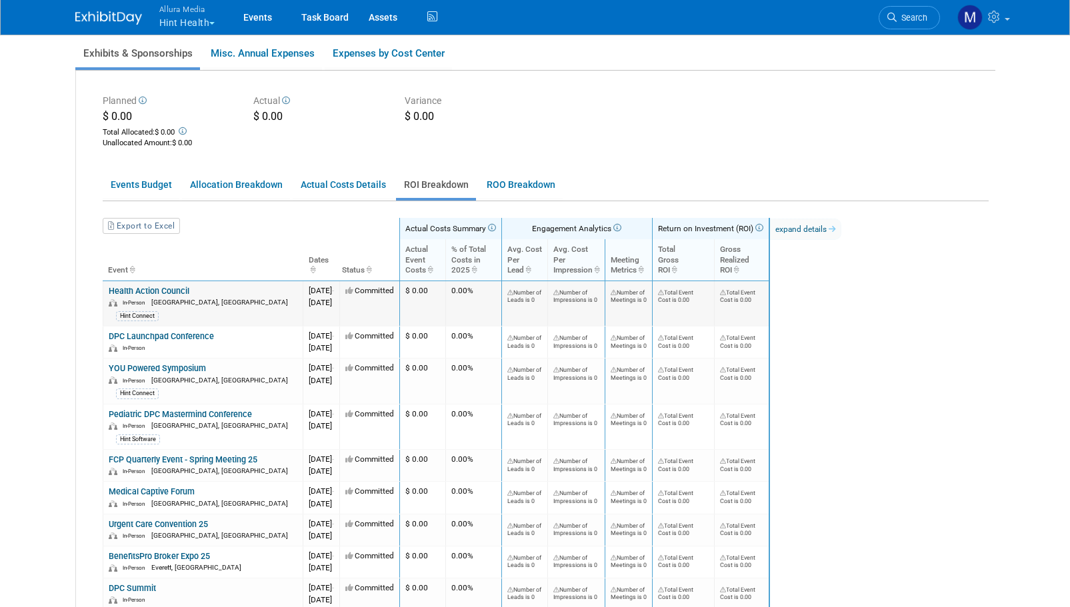
scroll to position [67, 0]
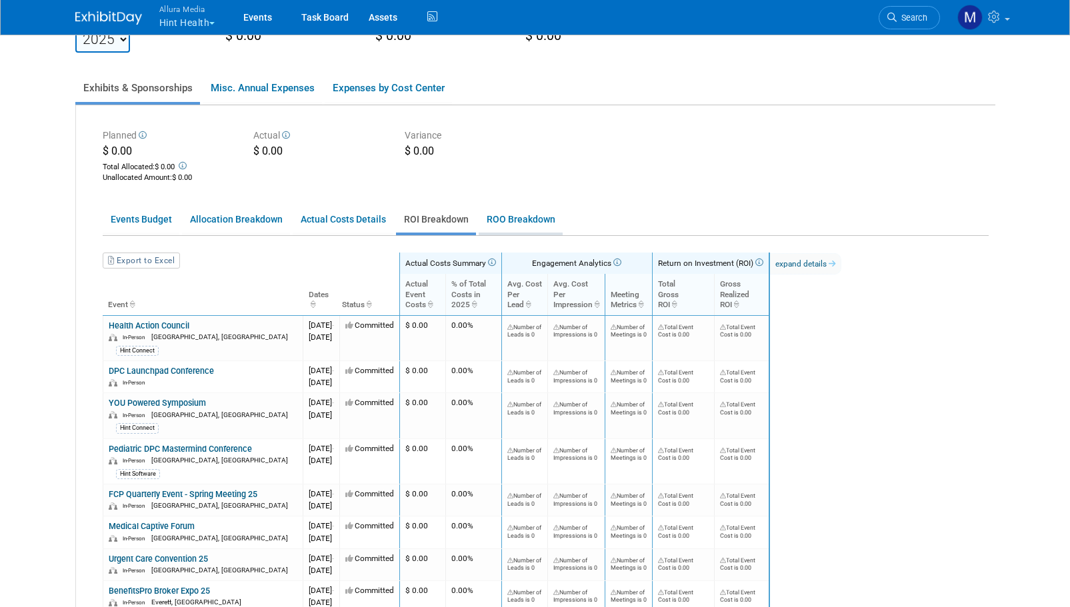
click at [492, 213] on link "ROO Breakdown" at bounding box center [520, 220] width 84 height 26
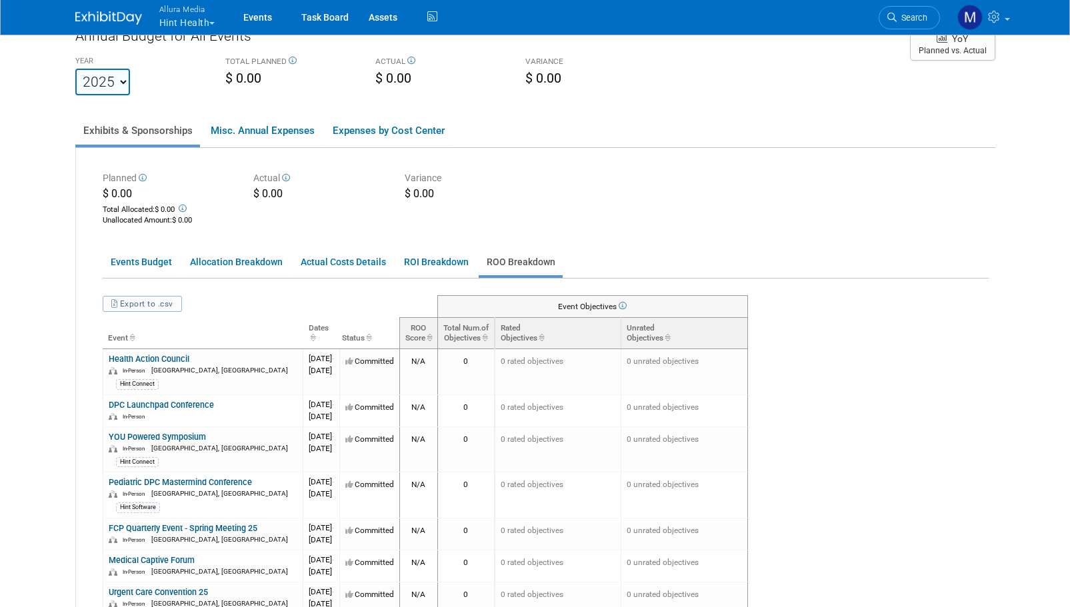
scroll to position [0, 0]
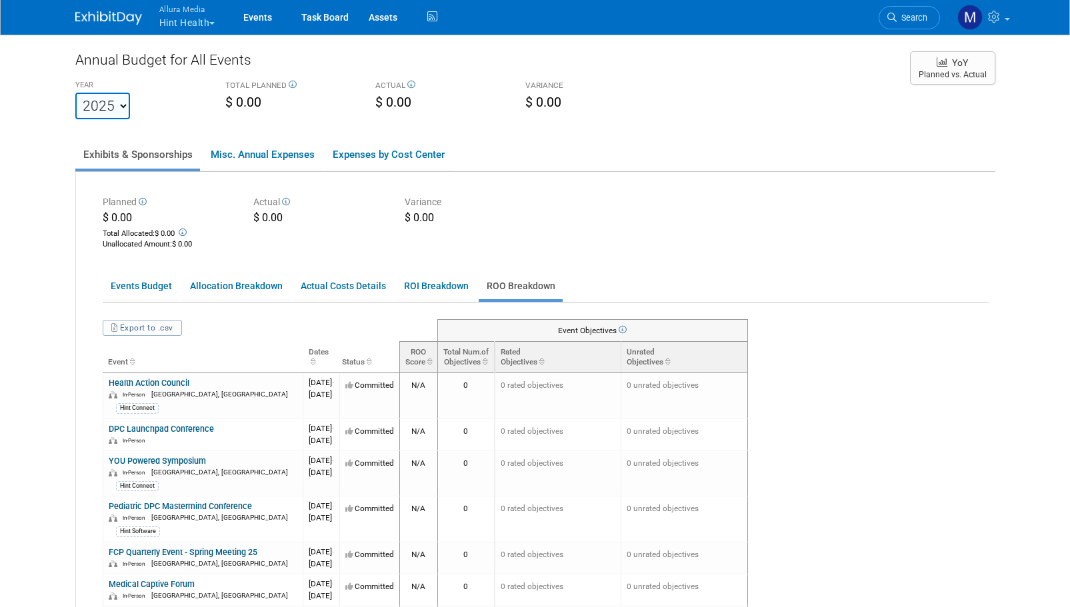
click at [88, 15] on img at bounding box center [108, 17] width 67 height 13
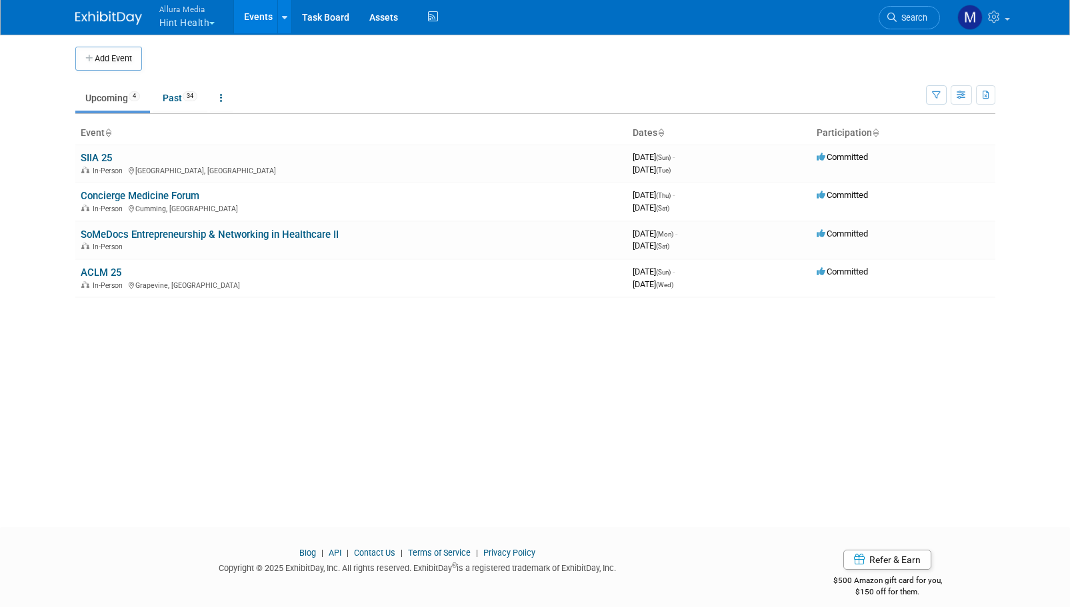
click at [210, 21] on button "Allura Media Hint Health" at bounding box center [195, 17] width 74 height 35
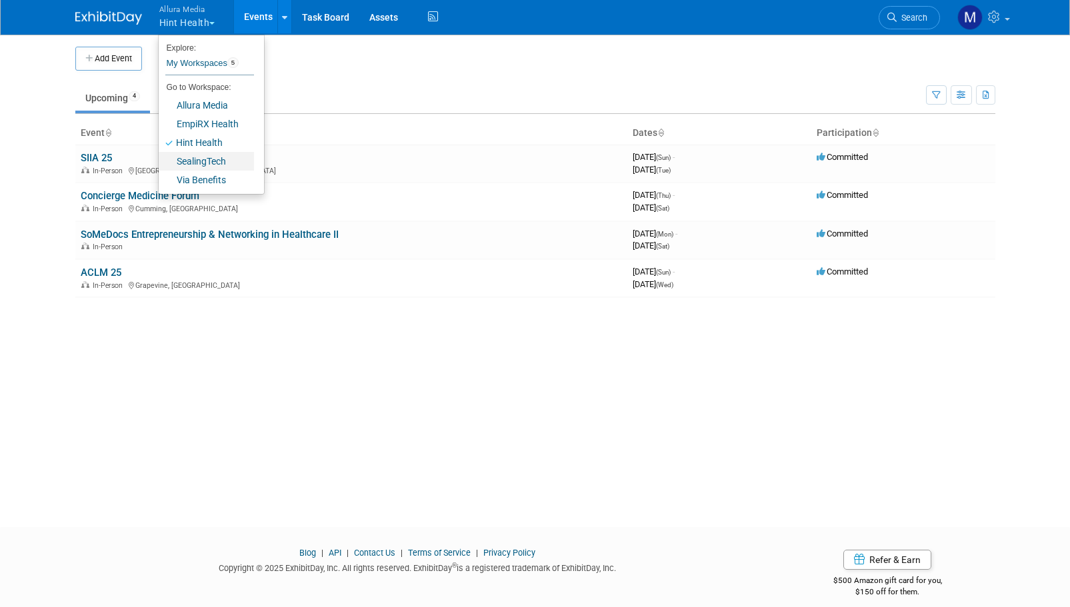
click at [230, 160] on link "SealingTech" at bounding box center [206, 161] width 95 height 19
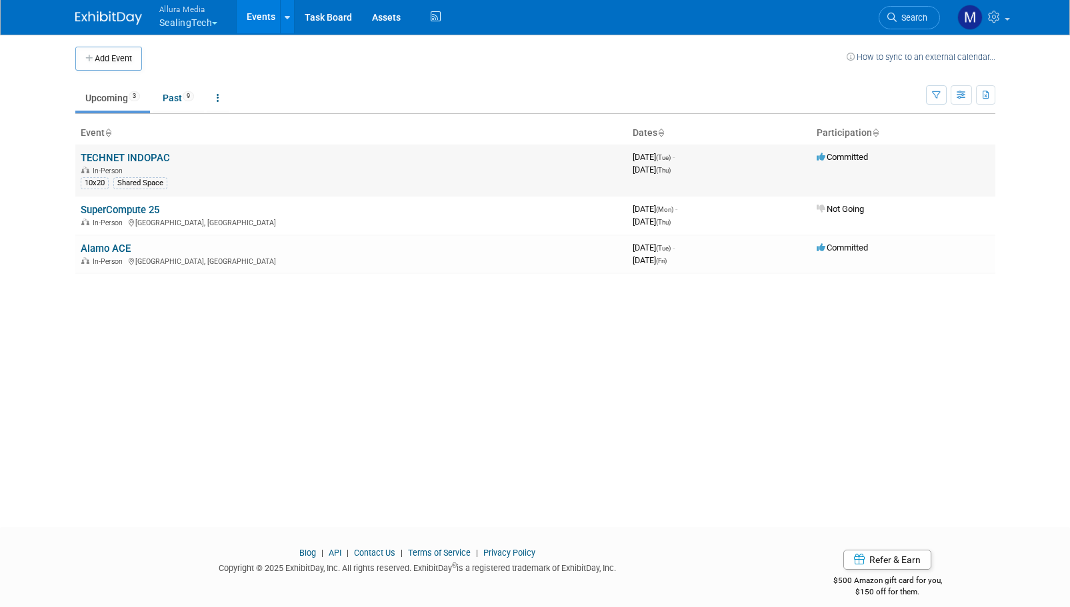
click at [131, 154] on link "TECHNET INDOPAC" at bounding box center [125, 158] width 89 height 12
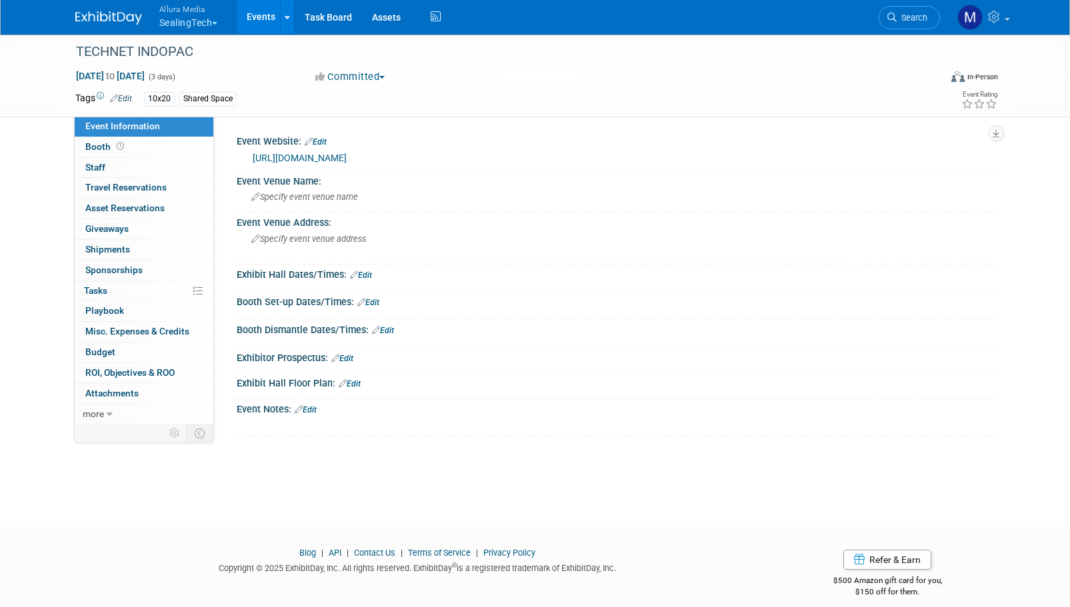
click at [265, 21] on link "Events" at bounding box center [261, 16] width 49 height 33
